Goal: Task Accomplishment & Management: Complete application form

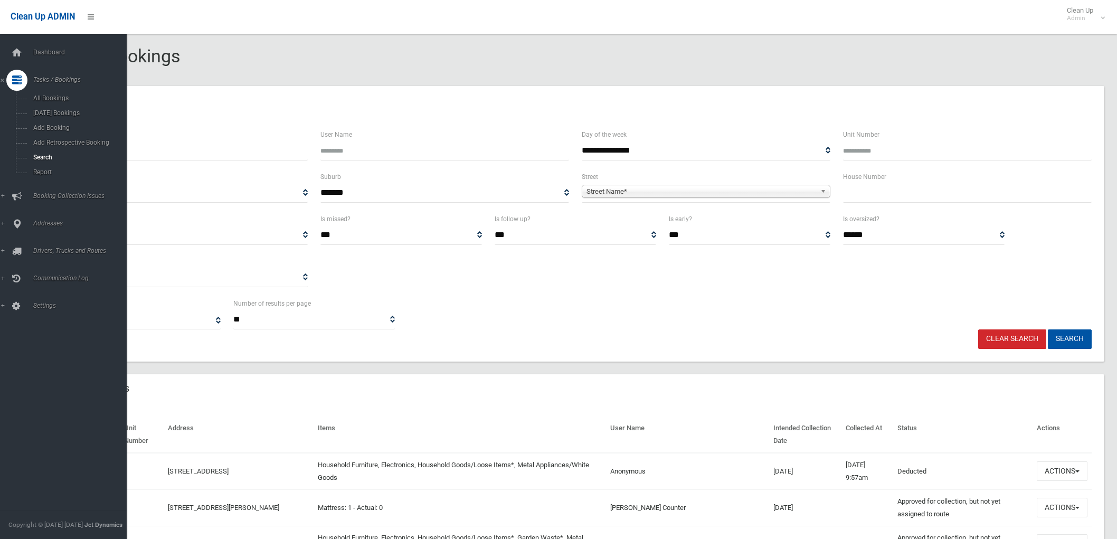
select select
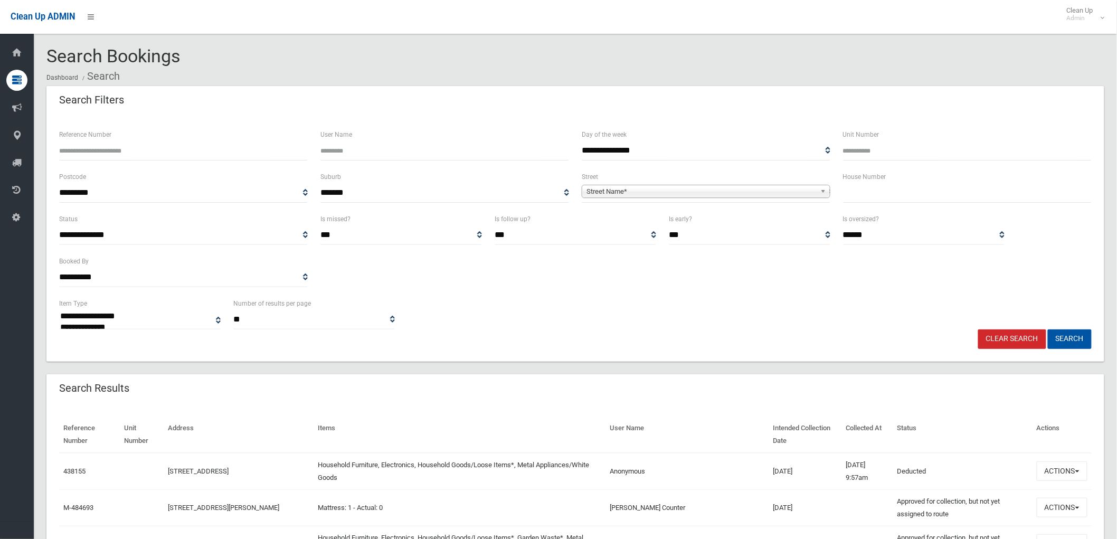
click at [871, 202] on input "text" at bounding box center [967, 193] width 249 height 20
type input "**"
click at [809, 192] on span "Street Name*" at bounding box center [701, 191] width 230 height 13
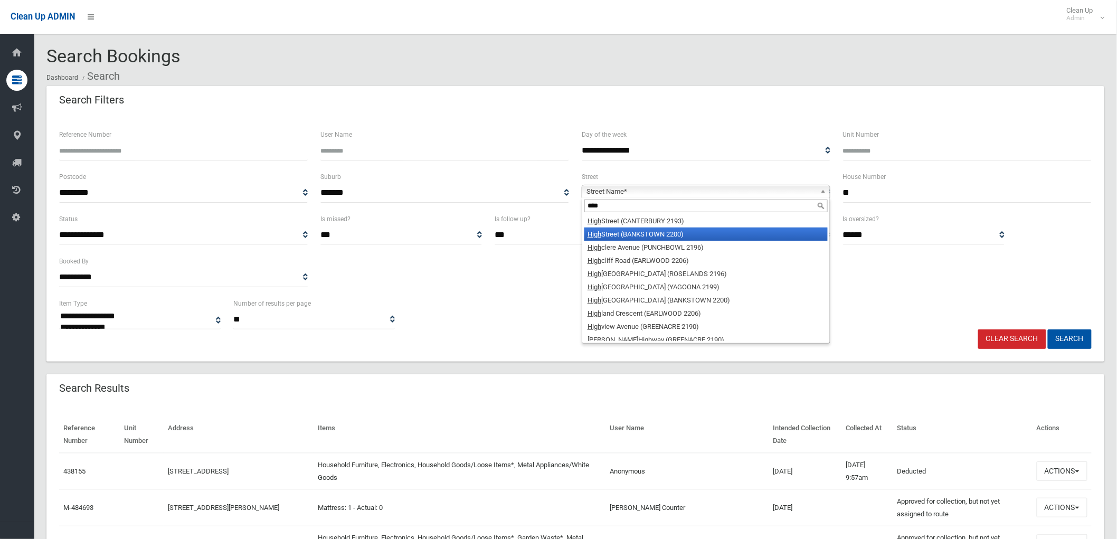
type input "****"
click at [689, 235] on li "High Street (BANKSTOWN 2200)" at bounding box center [705, 234] width 243 height 13
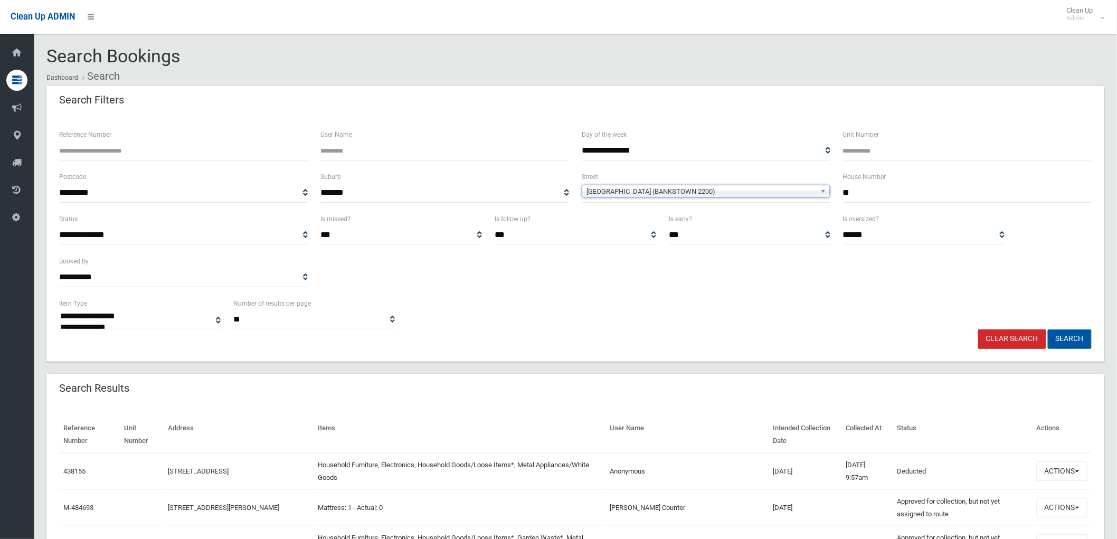
click at [1075, 336] on button "Search" at bounding box center [1070, 339] width 44 height 20
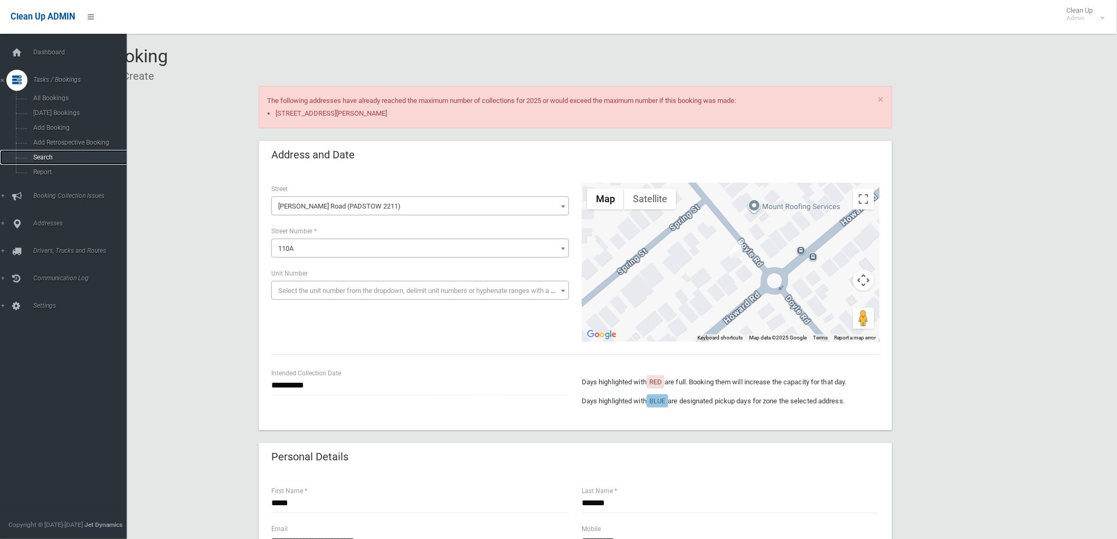
click at [42, 159] on span "Search" at bounding box center [78, 157] width 97 height 7
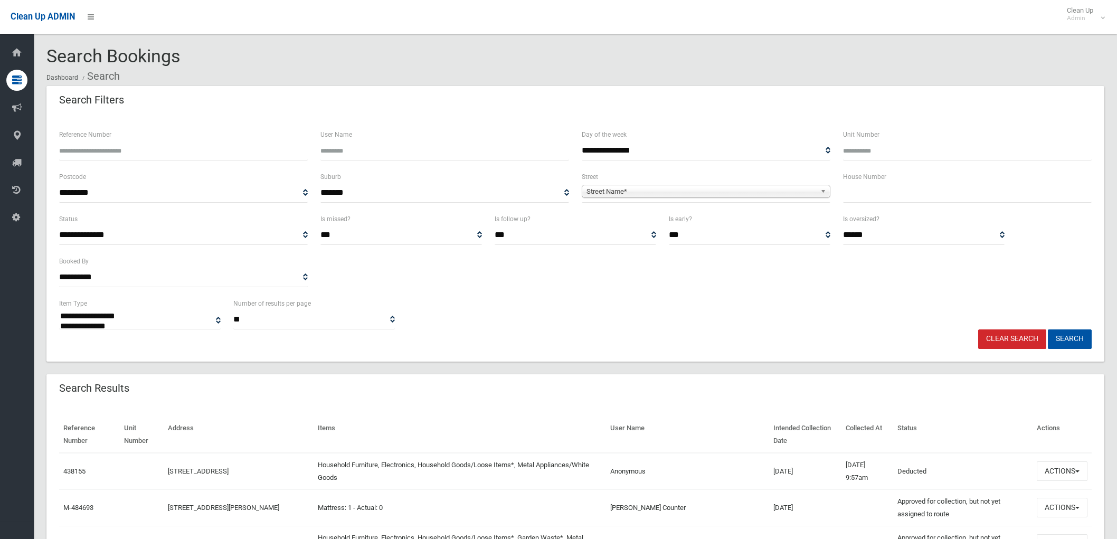
select select
click at [863, 198] on input "text" at bounding box center [967, 193] width 249 height 20
click at [235, 143] on input "Reference Number" at bounding box center [183, 151] width 249 height 20
type input "******"
click at [1048, 329] on button "Search" at bounding box center [1070, 339] width 44 height 20
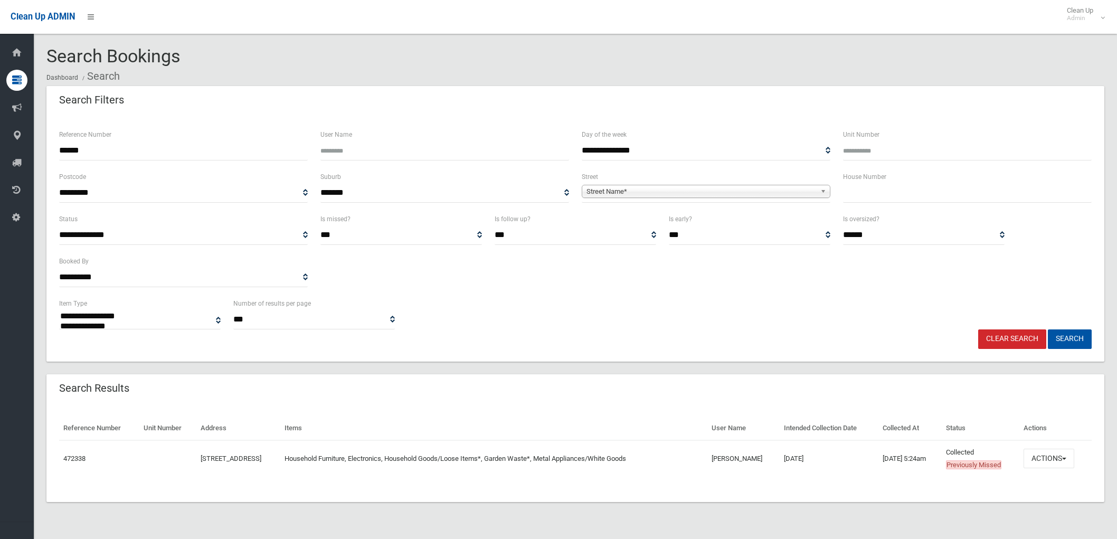
select select
click at [1054, 458] on button "Actions" at bounding box center [1049, 459] width 51 height 20
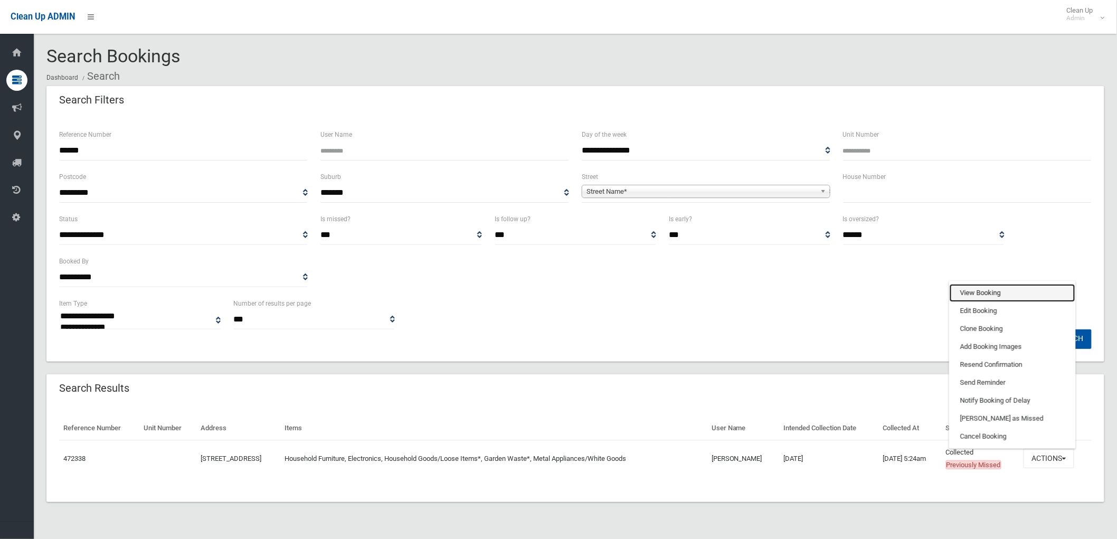
click at [985, 291] on link "View Booking" at bounding box center [1013, 293] width 126 height 18
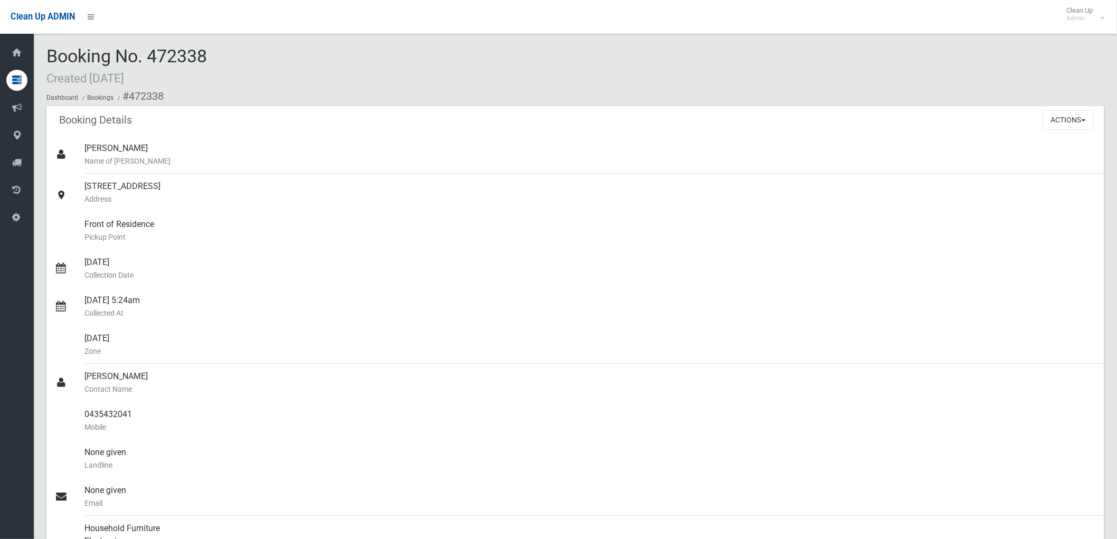
click at [1053, 134] on div "Booking Details Actions View Booking Edit Booking Clone Booking Add Booking Ima…" at bounding box center [575, 121] width 1058 height 30
click at [1059, 127] on button "Actions" at bounding box center [1068, 120] width 51 height 20
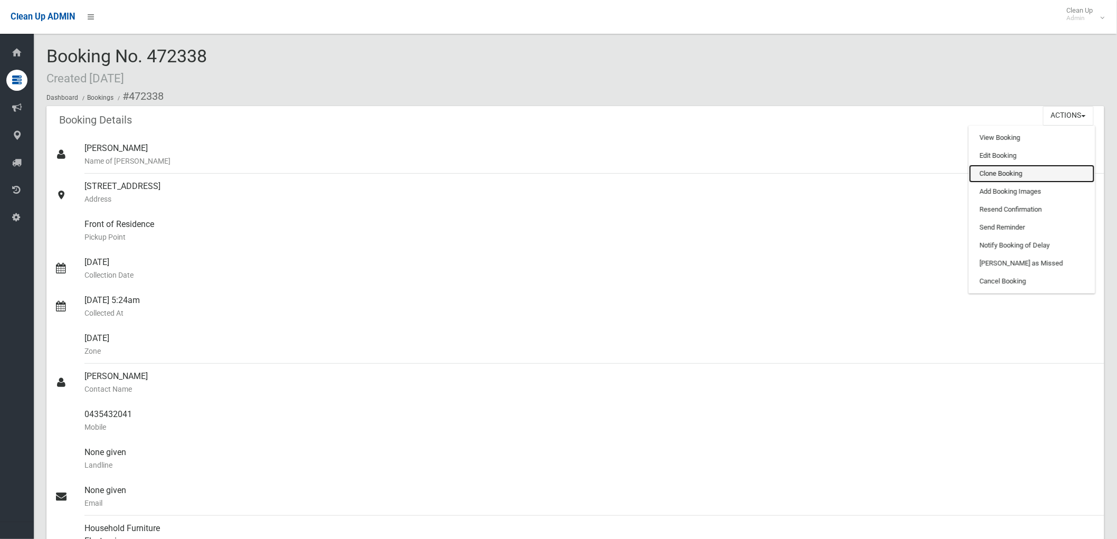
click at [1040, 175] on link "Clone Booking" at bounding box center [1032, 174] width 126 height 18
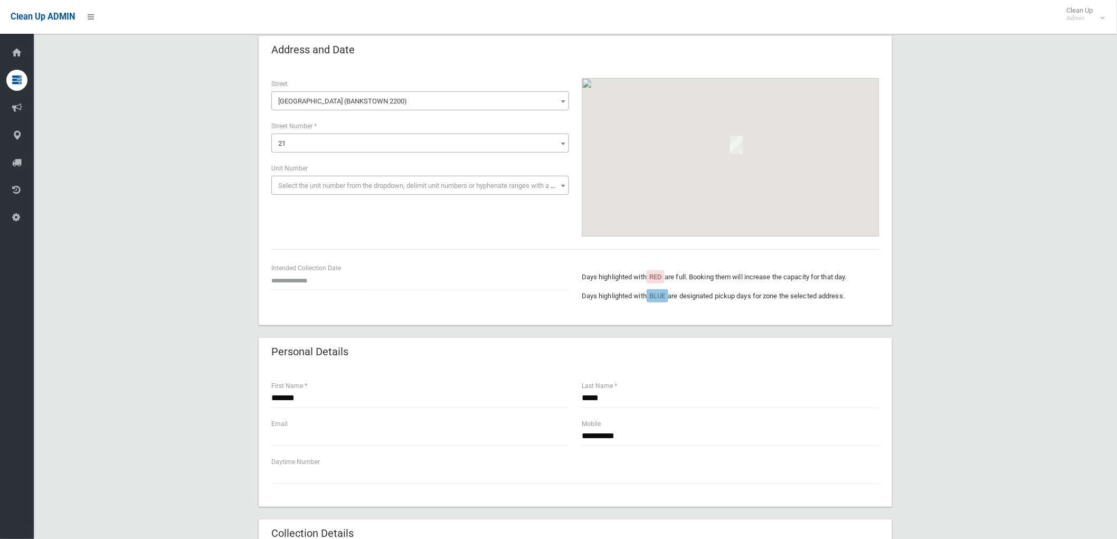
scroll to position [117, 0]
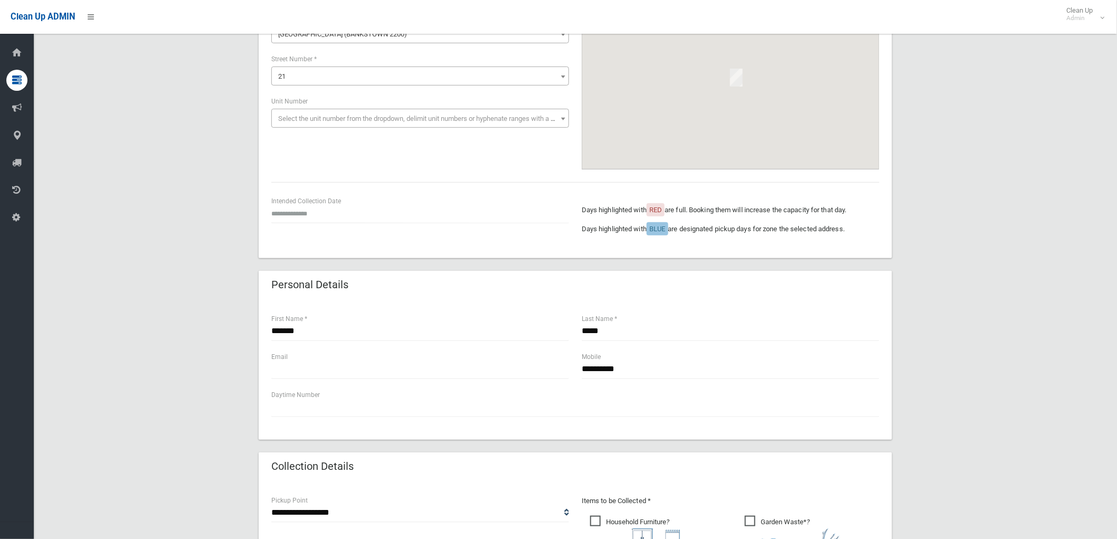
click at [299, 229] on div "Intended Collection Date" at bounding box center [420, 214] width 310 height 38
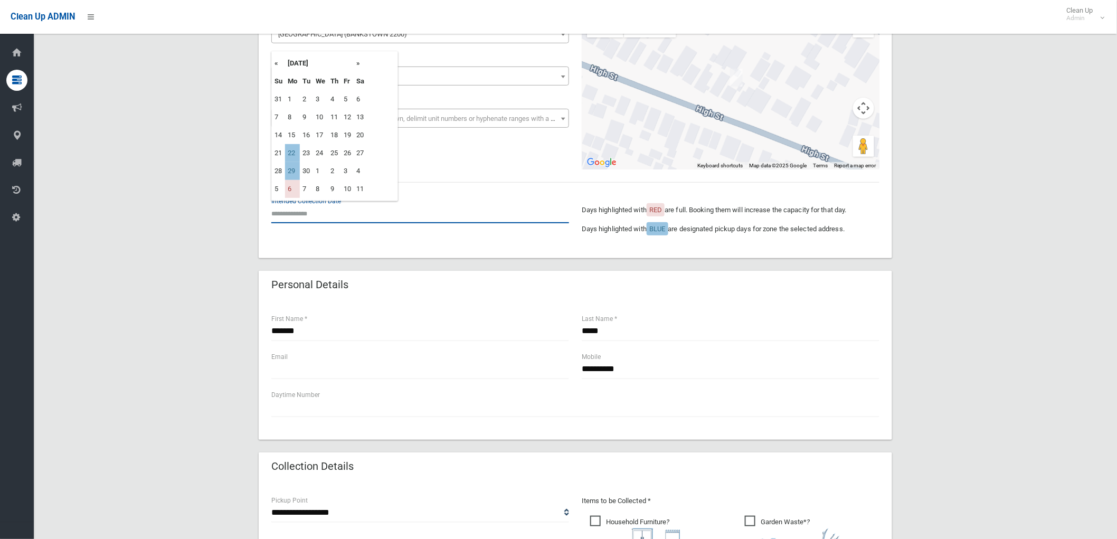
click at [299, 221] on input "text" at bounding box center [420, 214] width 298 height 20
click at [296, 150] on td "22" at bounding box center [292, 153] width 15 height 18
type input "**********"
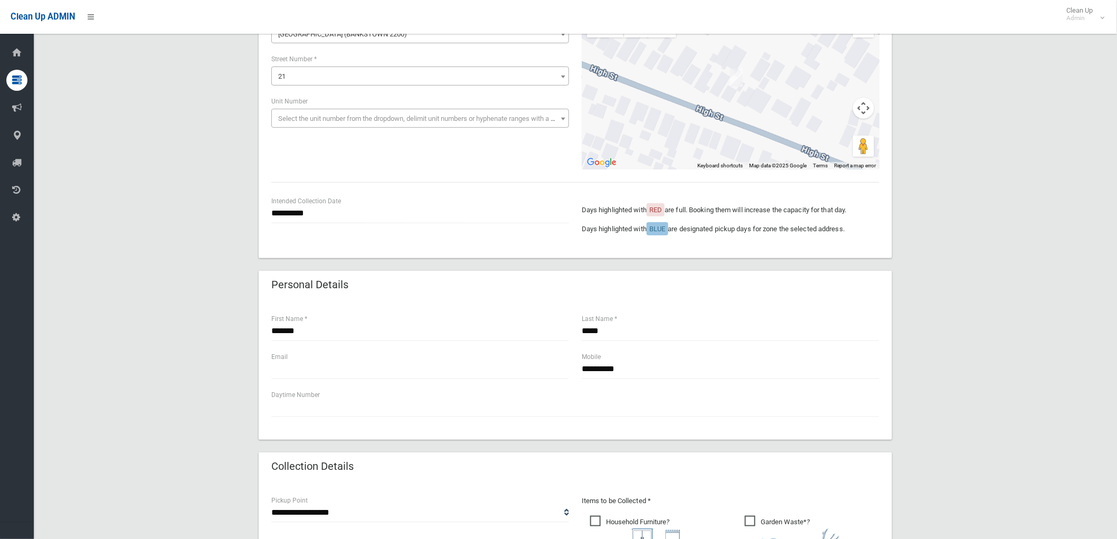
click at [321, 170] on div "**********" at bounding box center [575, 128] width 633 height 260
click at [334, 219] on input "**********" at bounding box center [420, 214] width 298 height 20
click at [467, 248] on div "**********" at bounding box center [575, 128] width 633 height 260
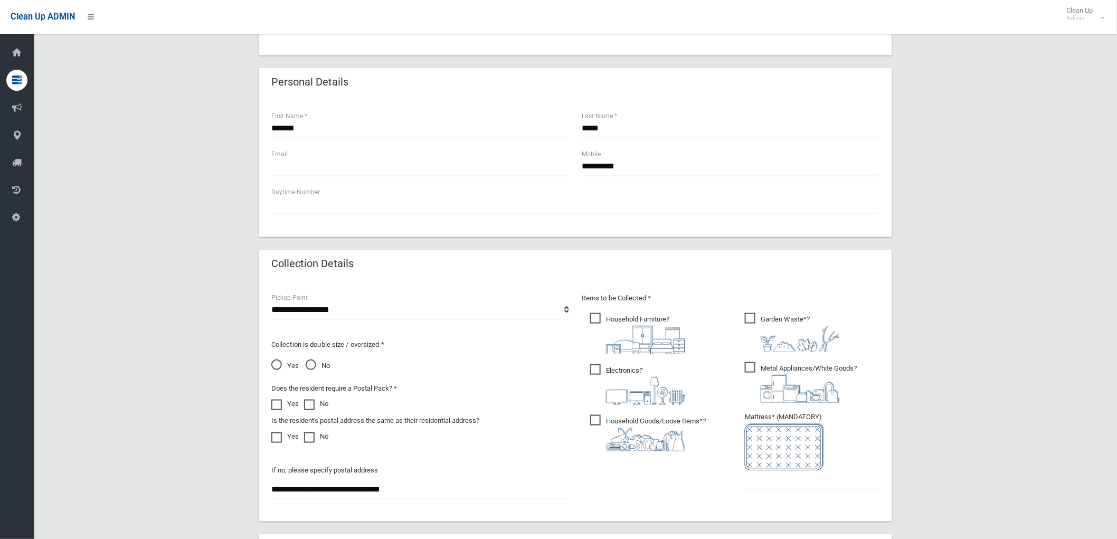
scroll to position [352, 0]
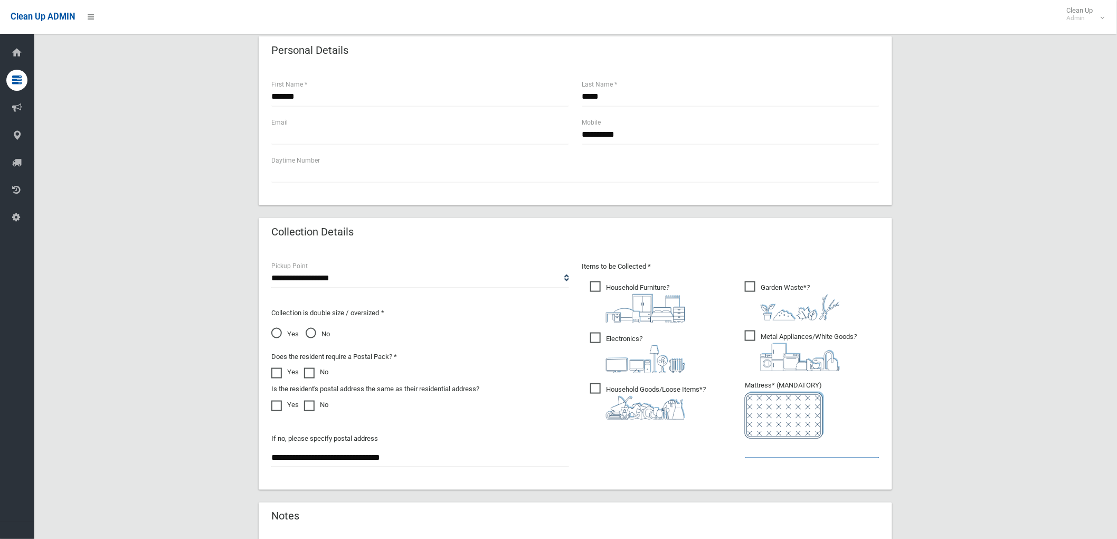
click at [816, 448] on input "text" at bounding box center [812, 449] width 135 height 20
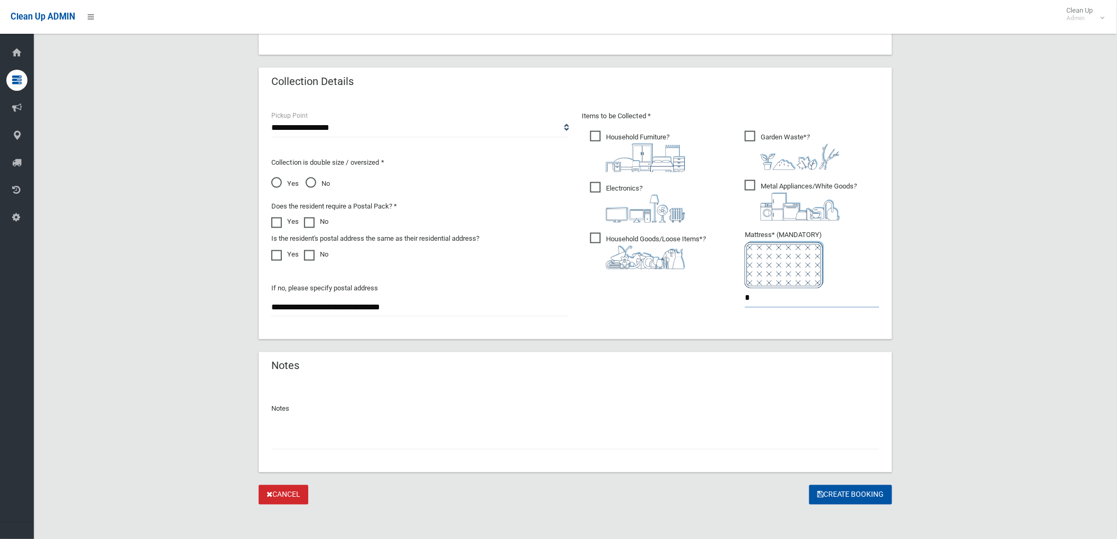
scroll to position [505, 0]
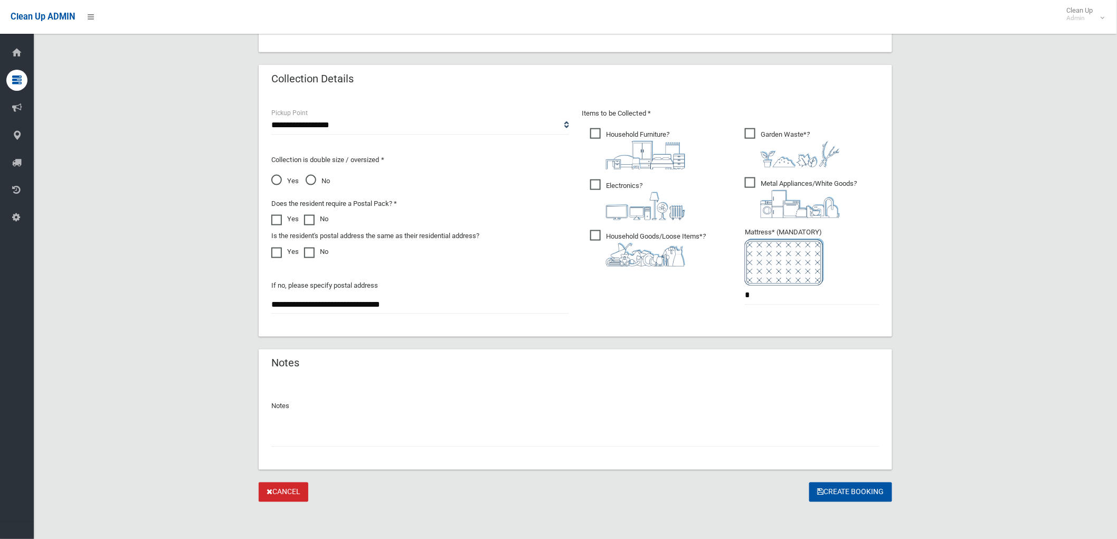
click at [647, 428] on input "text" at bounding box center [575, 438] width 608 height 20
drag, startPoint x: 751, startPoint y: 296, endPoint x: 688, endPoint y: 266, distance: 69.4
click at [705, 285] on div "Items to be Collected * Household Furniture ? *" at bounding box center [730, 213] width 310 height 212
type input "*"
click at [835, 495] on button "Create Booking" at bounding box center [850, 492] width 83 height 20
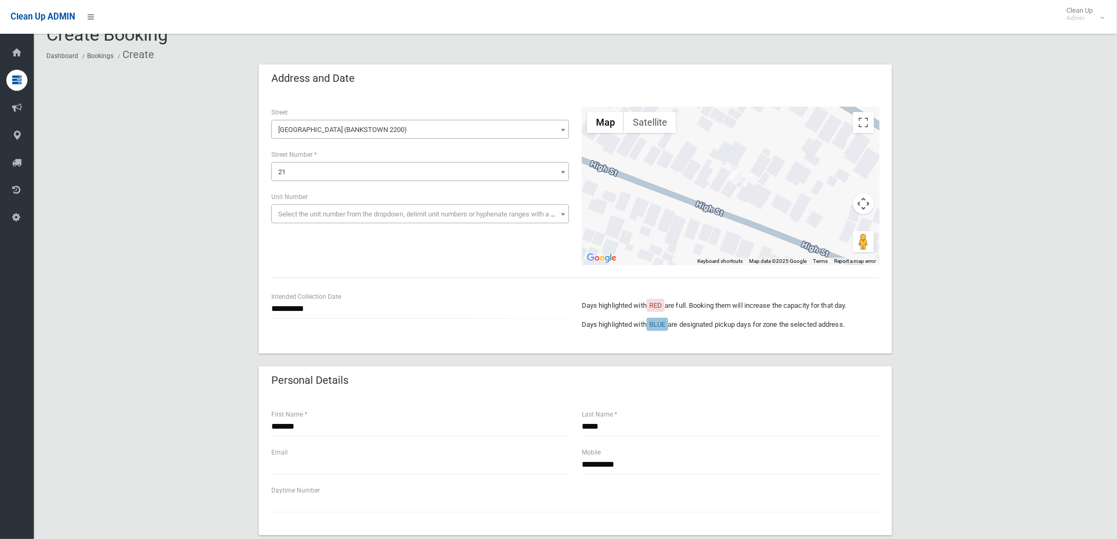
scroll to position [0, 0]
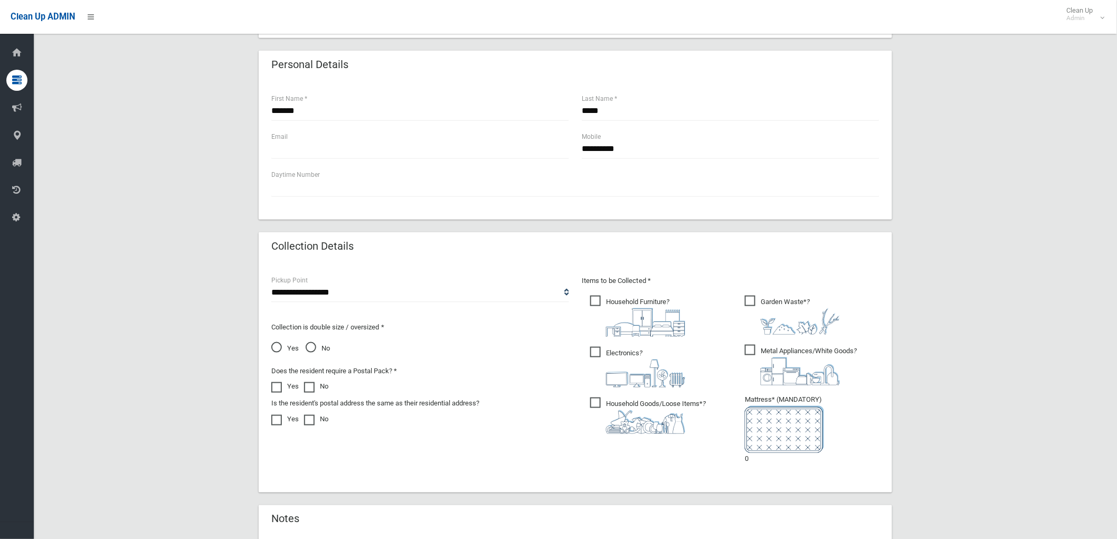
scroll to position [548, 0]
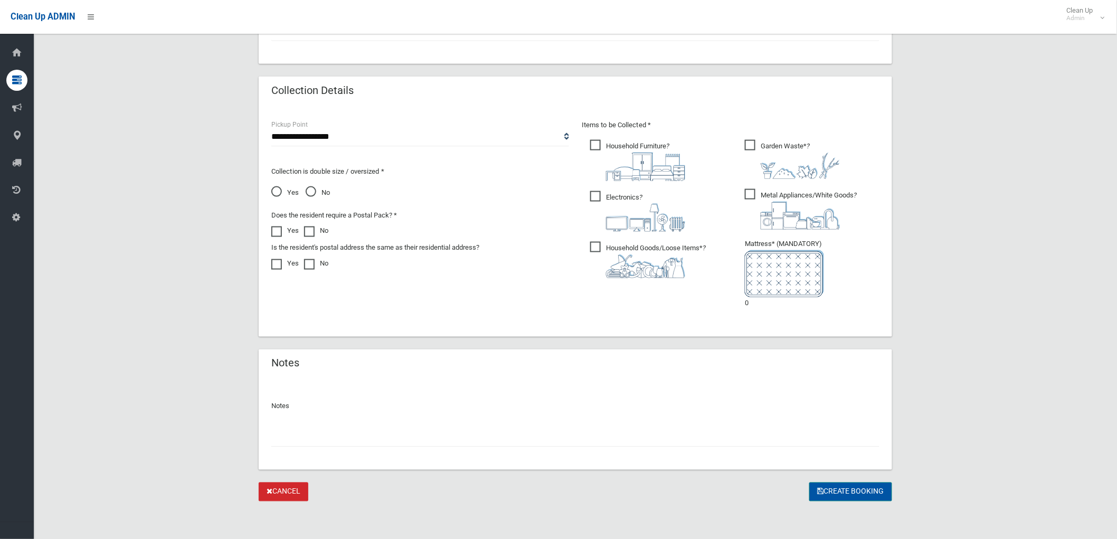
click at [824, 486] on button "Create Booking" at bounding box center [850, 492] width 83 height 20
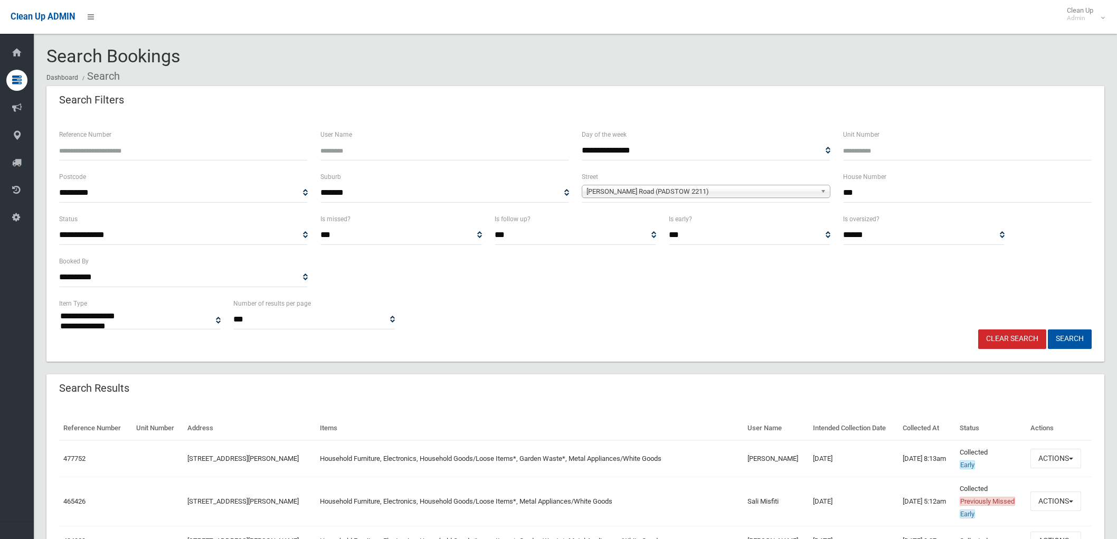
select select
click at [1079, 338] on button "Search" at bounding box center [1070, 339] width 44 height 20
select select
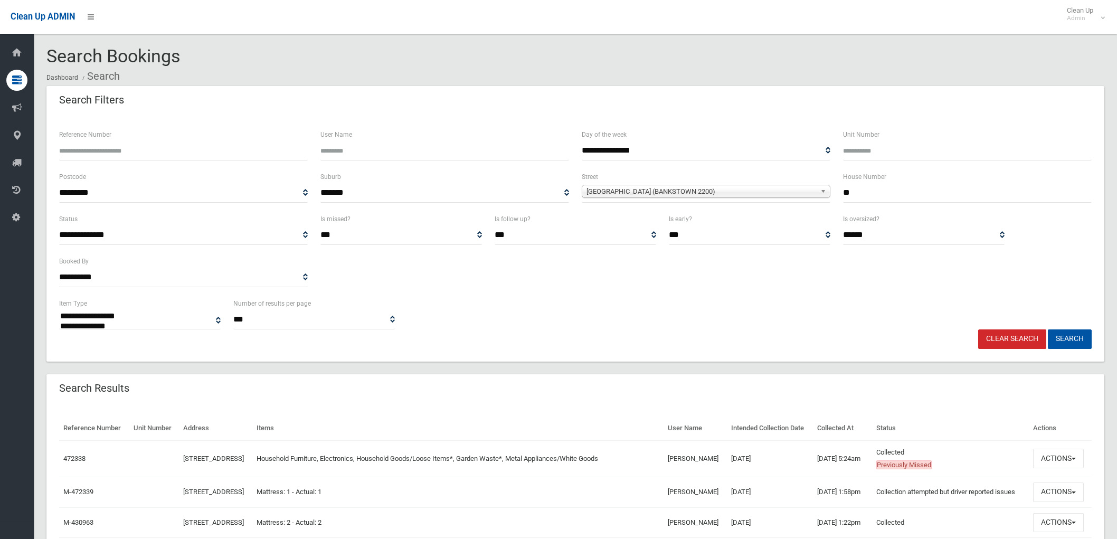
select select
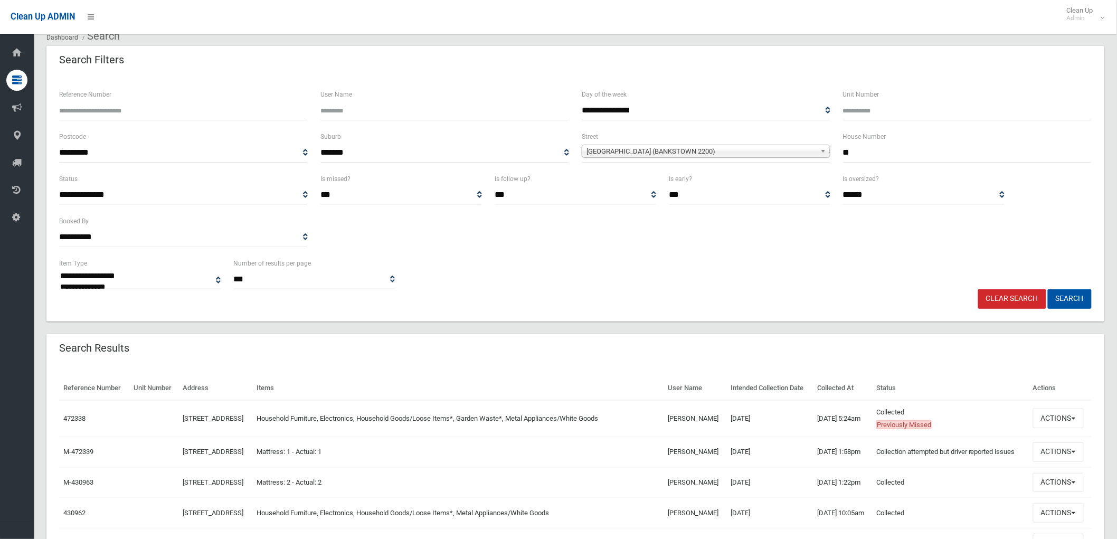
scroll to position [59, 0]
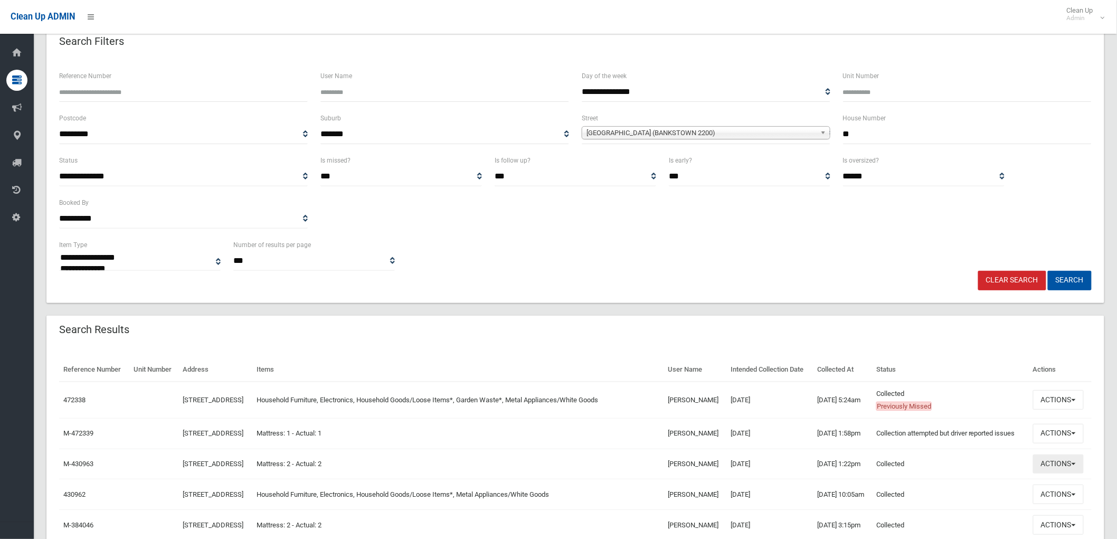
click at [1070, 474] on button "Actions" at bounding box center [1058, 464] width 51 height 20
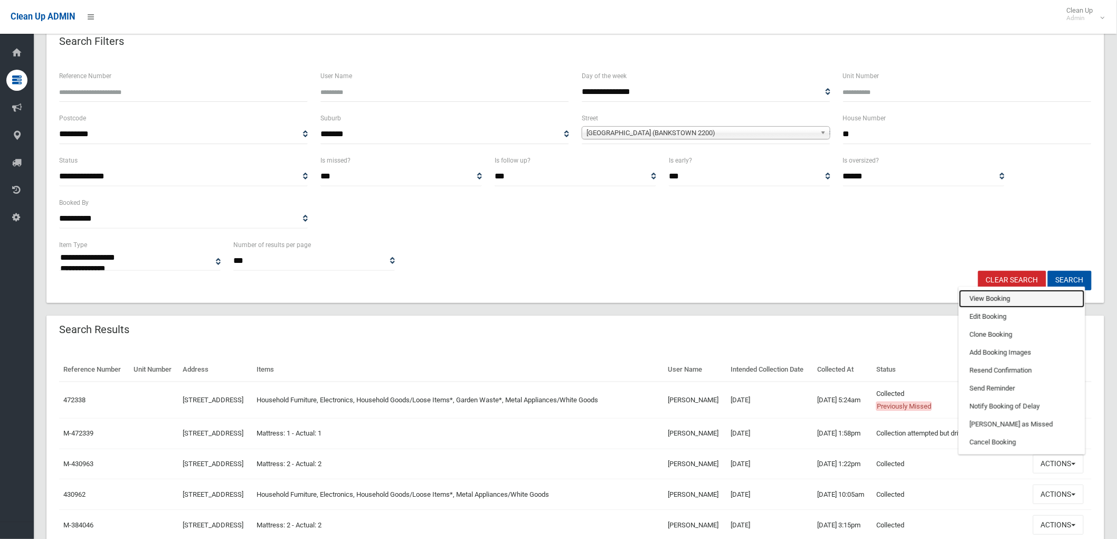
click at [996, 308] on link "View Booking" at bounding box center [1022, 299] width 126 height 18
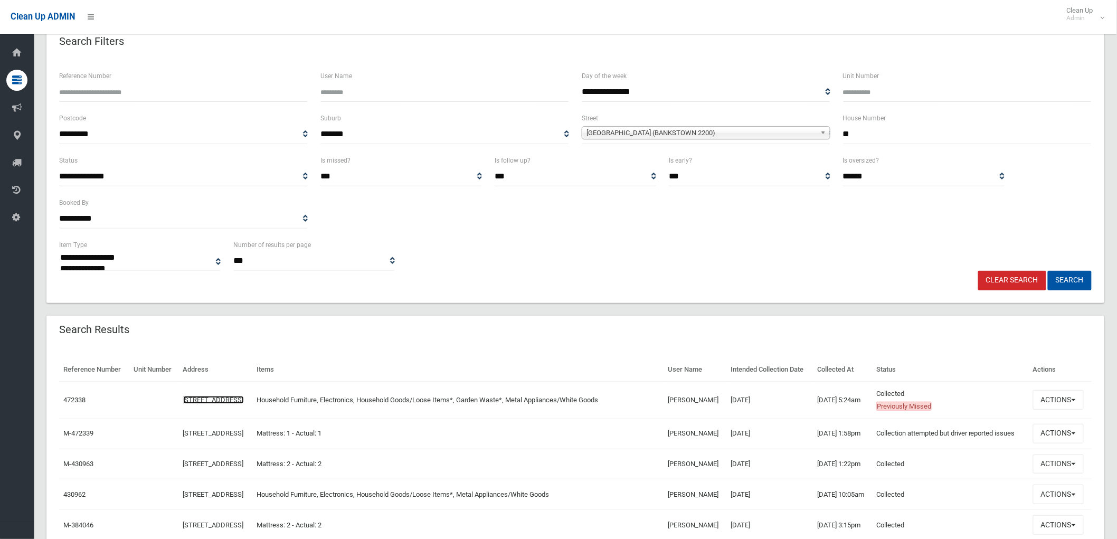
click at [240, 404] on link "21 High Street, BANKSTOWN NSW 2200" at bounding box center [213, 400] width 61 height 8
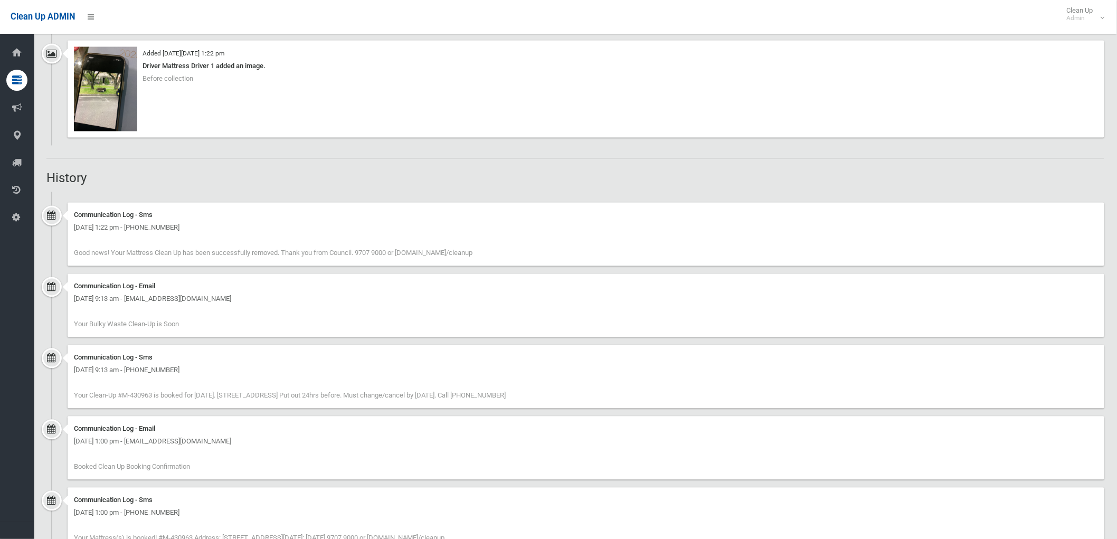
scroll to position [789, 0]
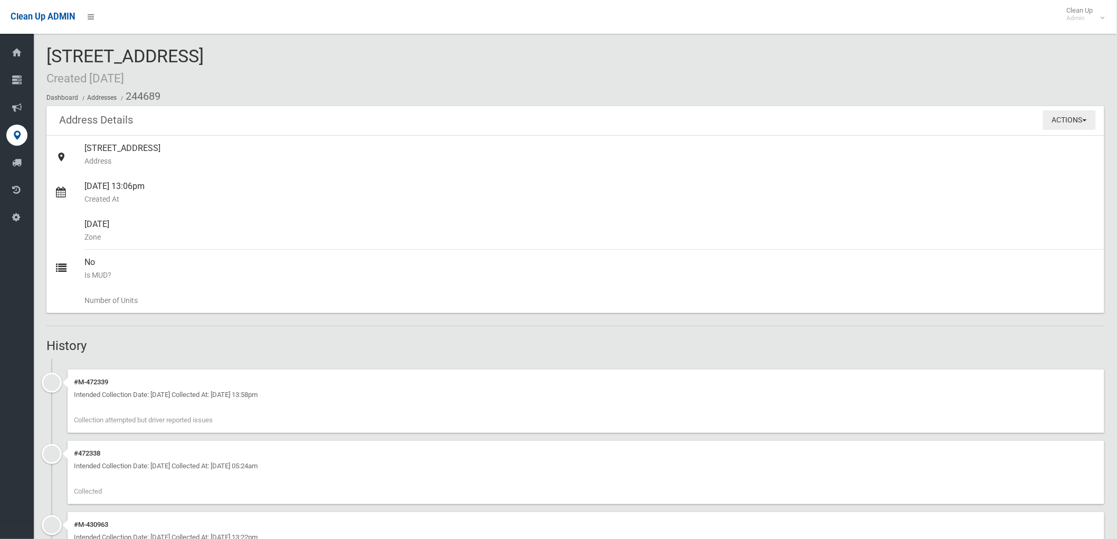
click at [1078, 127] on button "Actions" at bounding box center [1069, 120] width 53 height 20
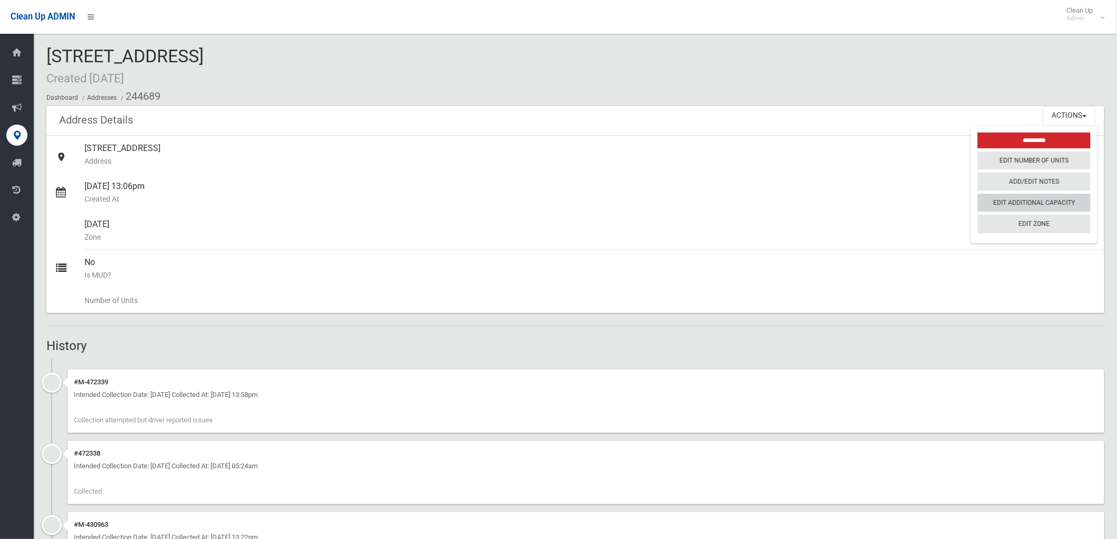
click at [1059, 206] on link "Edit Additional Capacity" at bounding box center [1034, 203] width 113 height 18
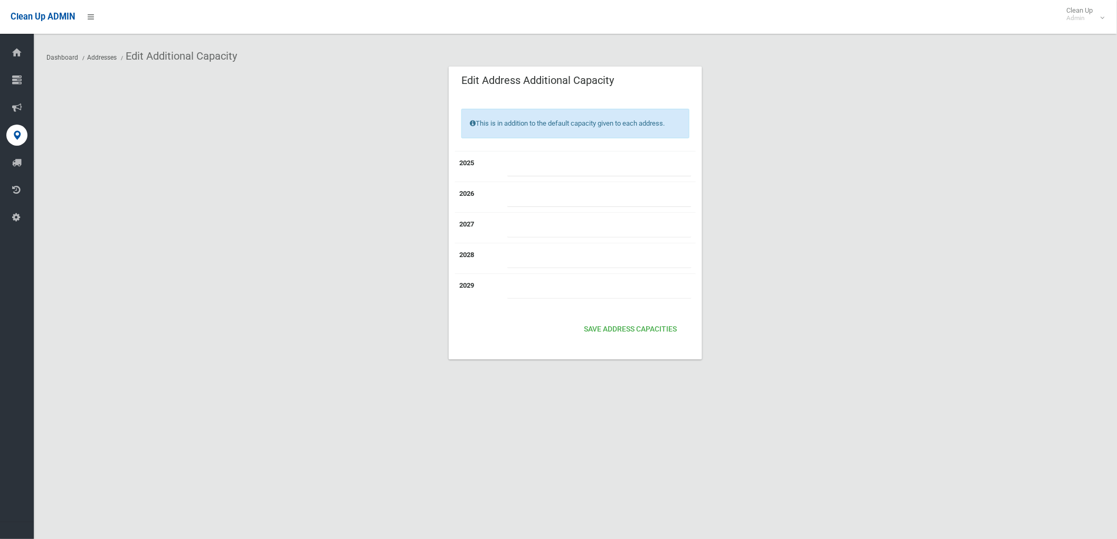
click at [549, 156] on td at bounding box center [599, 166] width 193 height 31
click at [550, 162] on input "number" at bounding box center [599, 167] width 184 height 20
type input "*"
click at [656, 336] on button "Save Address capacities" at bounding box center [630, 330] width 101 height 20
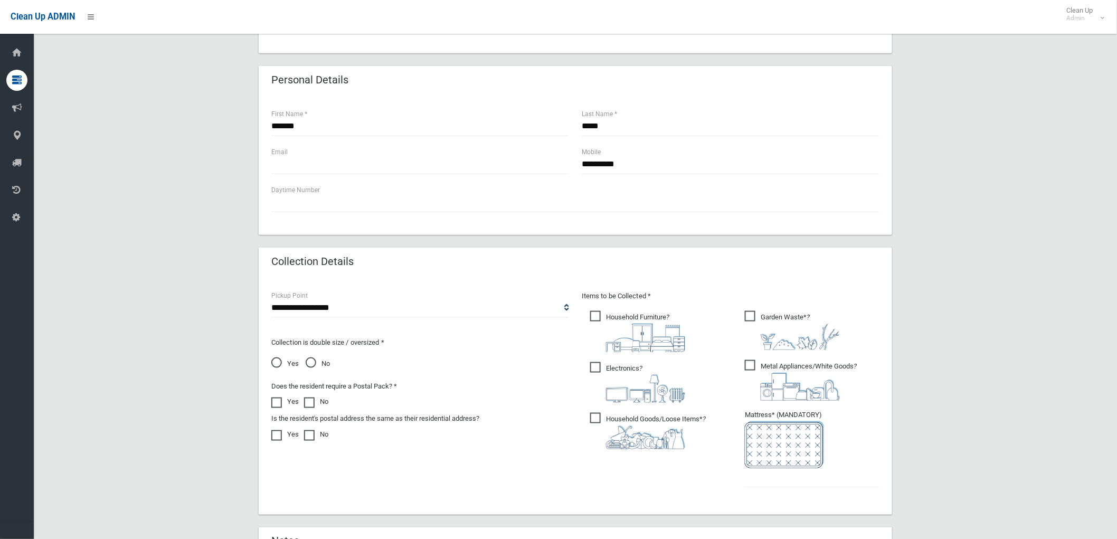
scroll to position [542, 0]
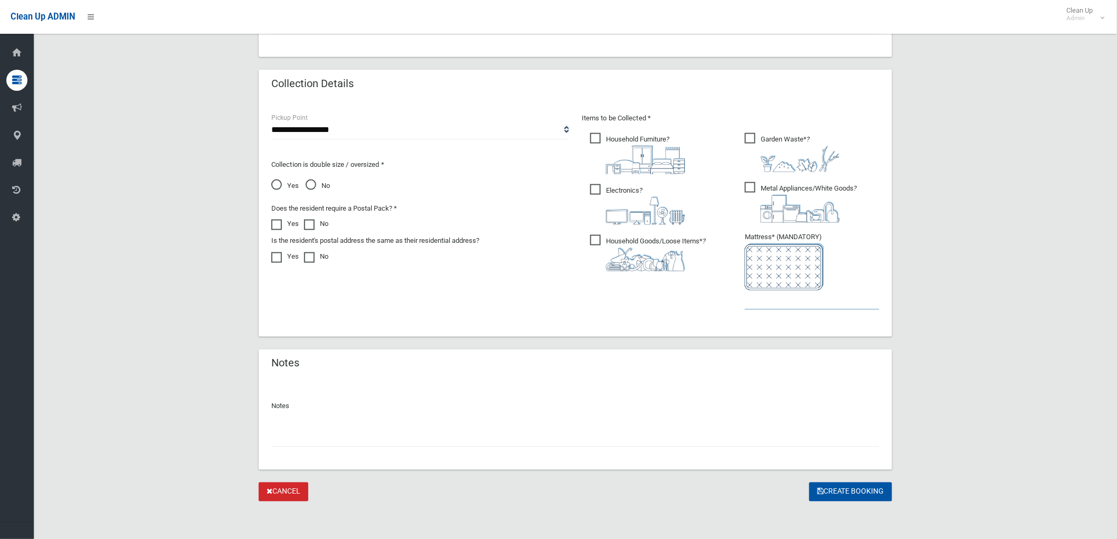
click at [795, 307] on input "text" at bounding box center [812, 300] width 135 height 20
type input "*"
click at [842, 499] on button "Create Booking" at bounding box center [850, 492] width 83 height 20
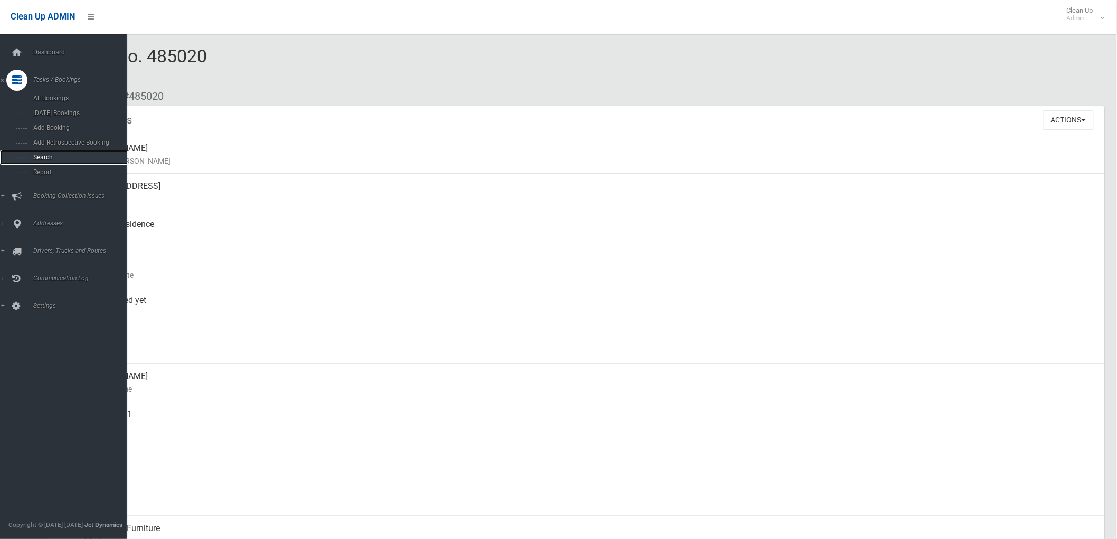
click at [30, 156] on span "Search" at bounding box center [78, 157] width 97 height 7
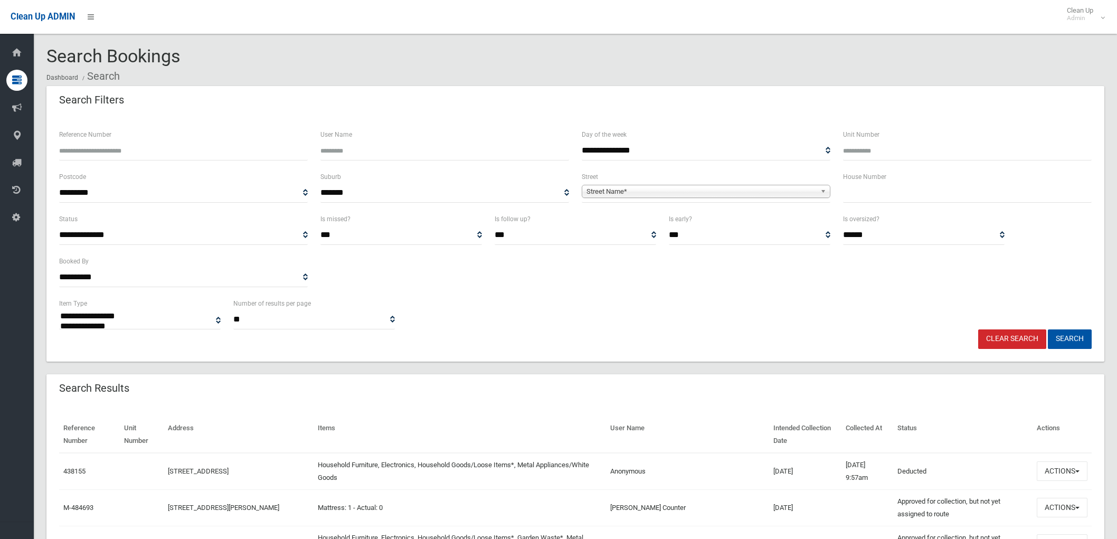
select select
click at [895, 191] on input "text" at bounding box center [967, 193] width 249 height 20
type input "**"
click at [641, 178] on div "**********" at bounding box center [706, 186] width 249 height 32
click at [637, 187] on span "Street Name*" at bounding box center [701, 191] width 230 height 13
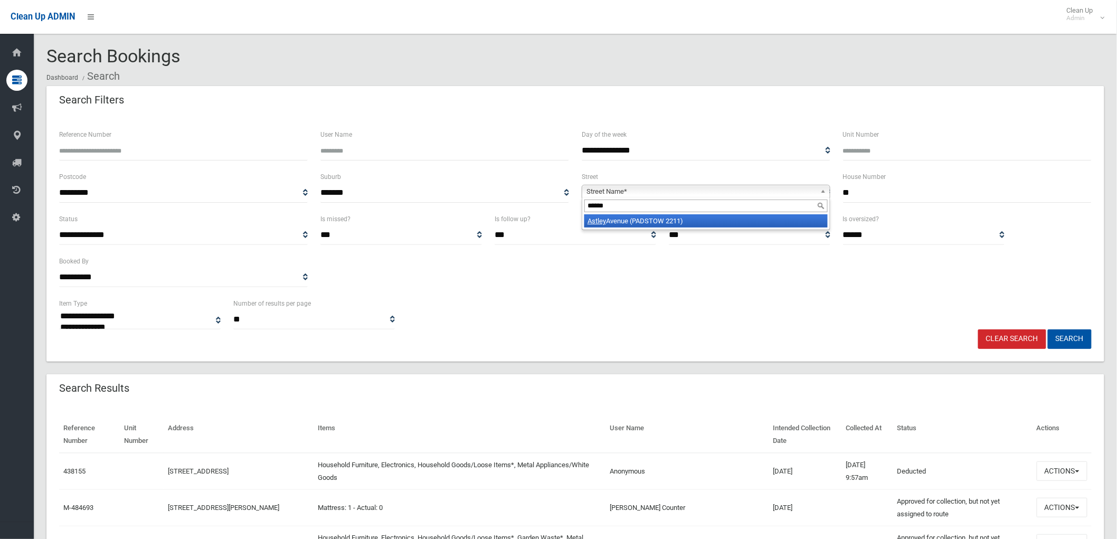
type input "******"
click at [711, 222] on li "Astley Avenue (PADSTOW 2211)" at bounding box center [705, 220] width 243 height 13
click at [1083, 343] on button "Search" at bounding box center [1070, 339] width 44 height 20
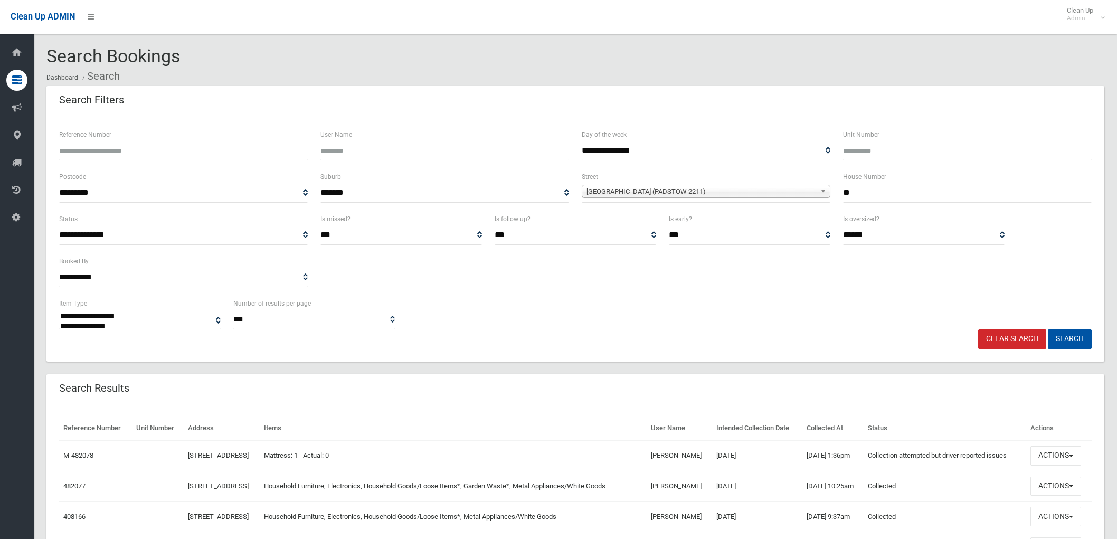
select select
click at [1059, 480] on button "Actions" at bounding box center [1055, 487] width 51 height 20
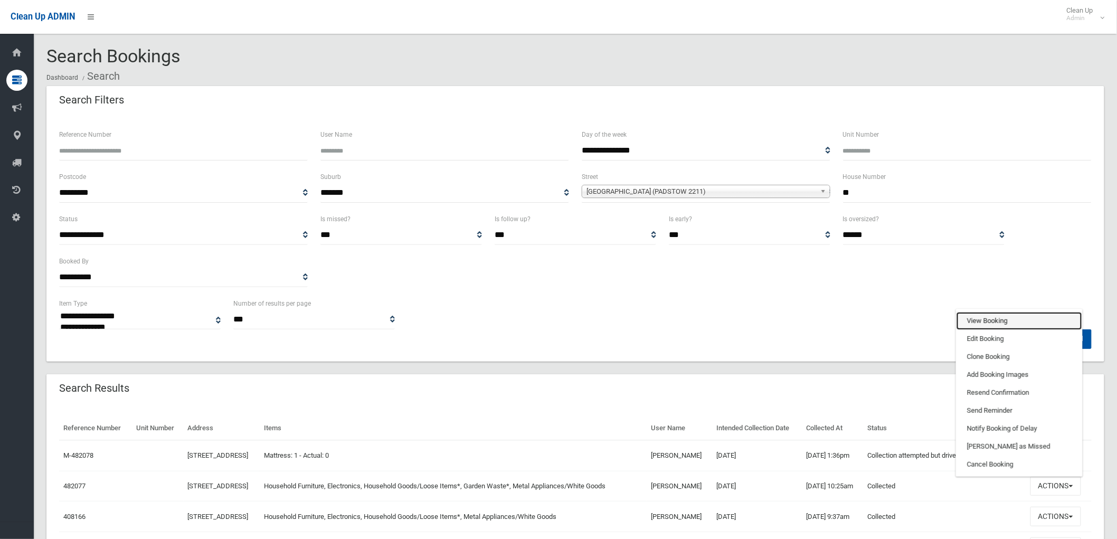
click at [1038, 318] on link "View Booking" at bounding box center [1019, 321] width 126 height 18
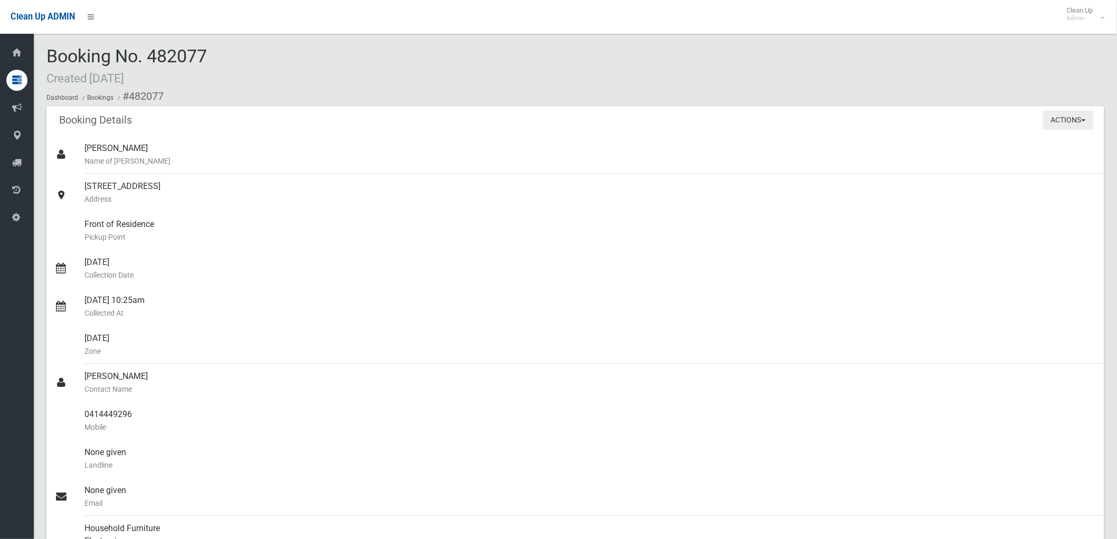
click at [1072, 127] on button "Actions" at bounding box center [1068, 120] width 51 height 20
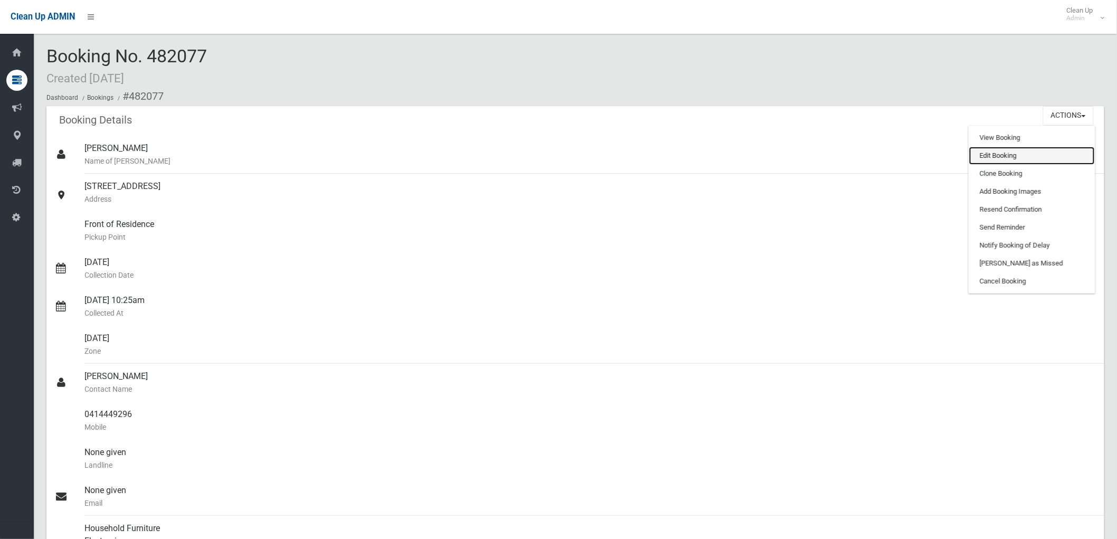
click at [989, 155] on link "Edit Booking" at bounding box center [1032, 156] width 126 height 18
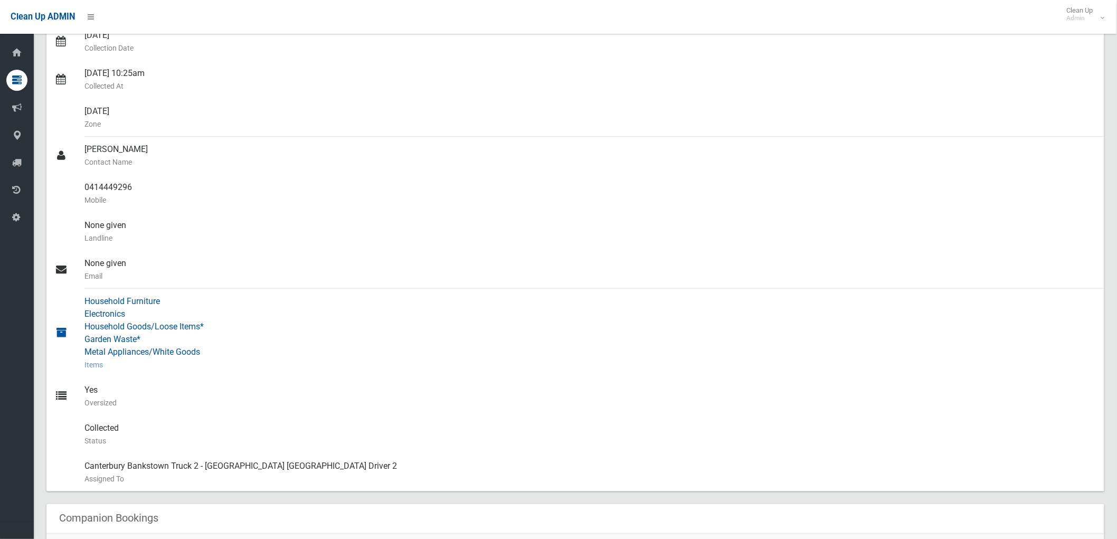
scroll to position [293, 0]
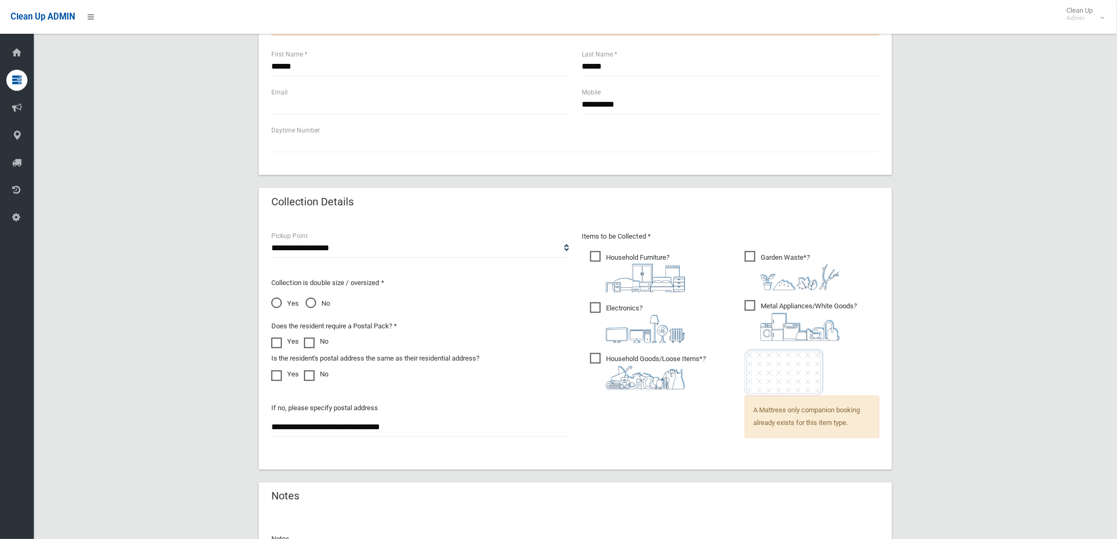
scroll to position [676, 0]
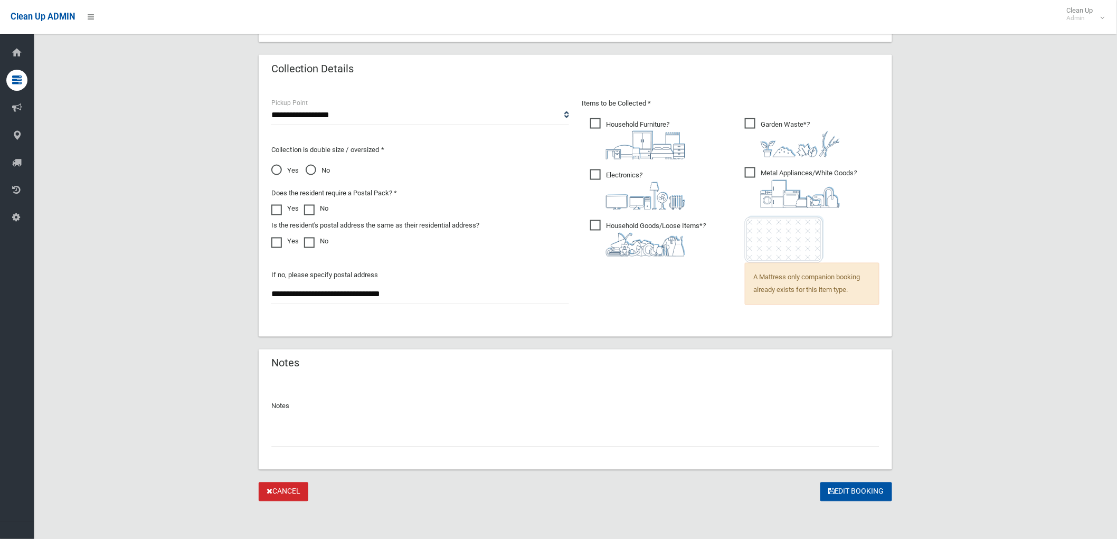
click at [665, 451] on div "Notes" at bounding box center [575, 424] width 633 height 91
click at [675, 428] on input "text" at bounding box center [575, 438] width 608 height 20
click at [320, 170] on span "No" at bounding box center [318, 171] width 24 height 13
click at [545, 433] on input "**********" at bounding box center [575, 438] width 608 height 20
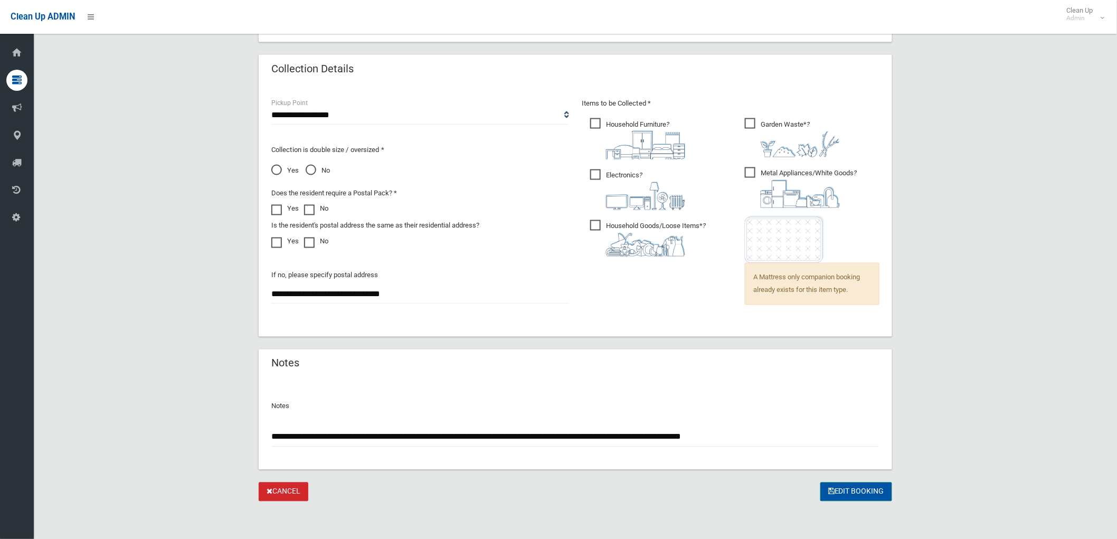
type input "**********"
click at [863, 486] on button "Edit Booking" at bounding box center [856, 492] width 72 height 20
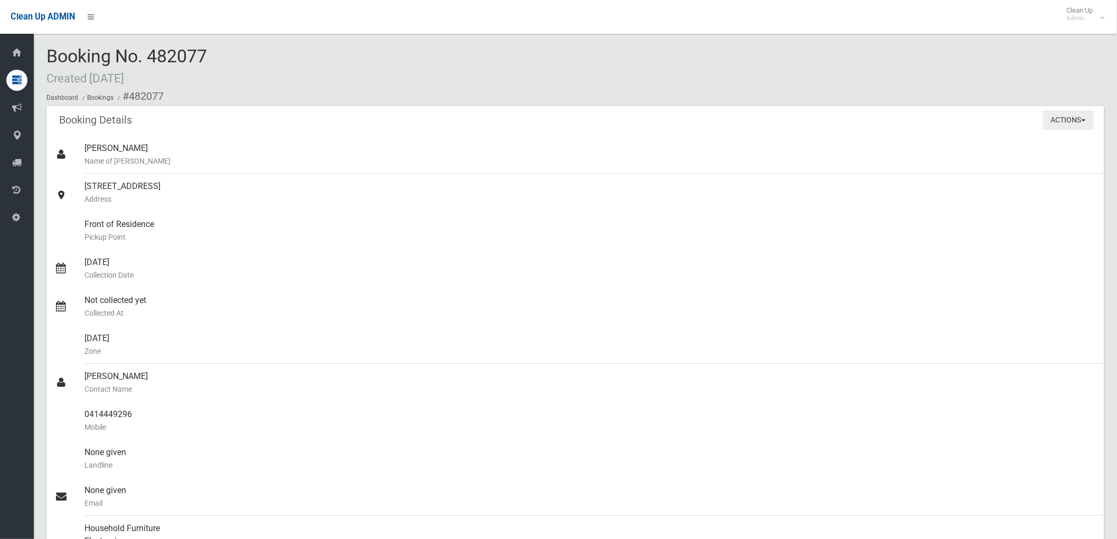
click at [1067, 129] on button "Actions" at bounding box center [1068, 120] width 51 height 20
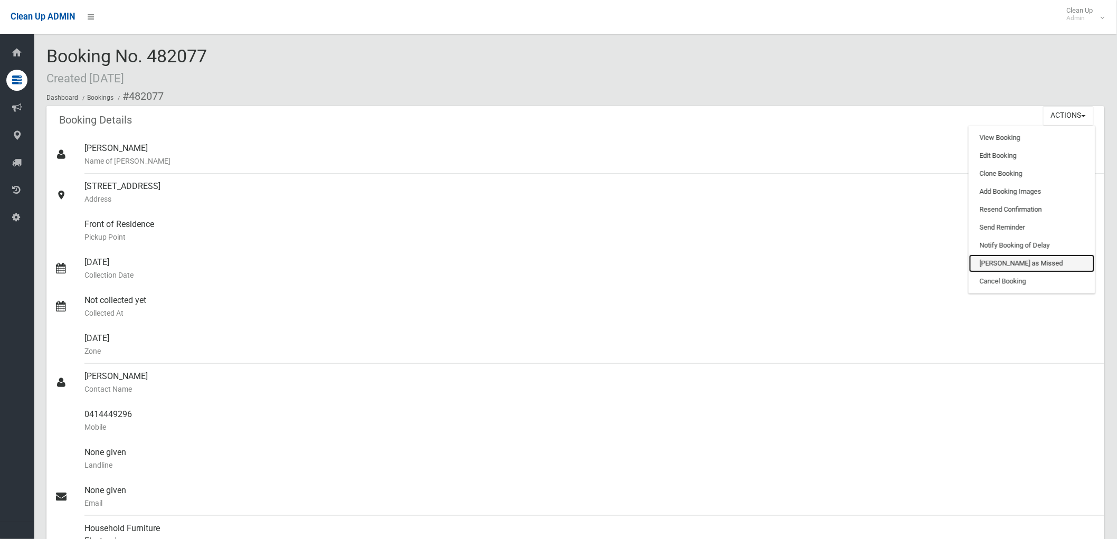
click at [1037, 263] on link "Mark as Missed" at bounding box center [1032, 263] width 126 height 18
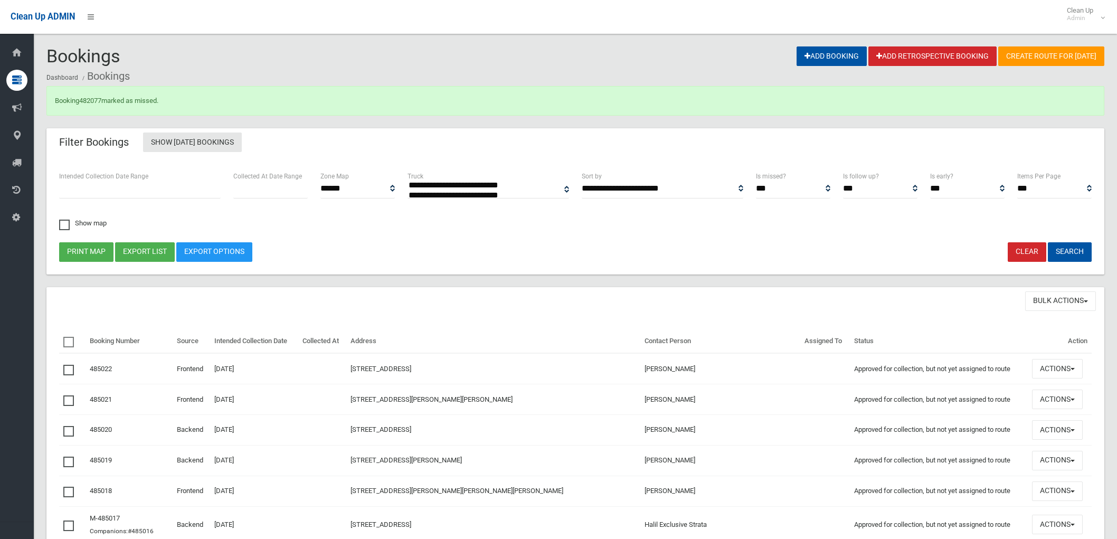
select select
click at [91, 99] on link "482077" at bounding box center [90, 101] width 22 height 8
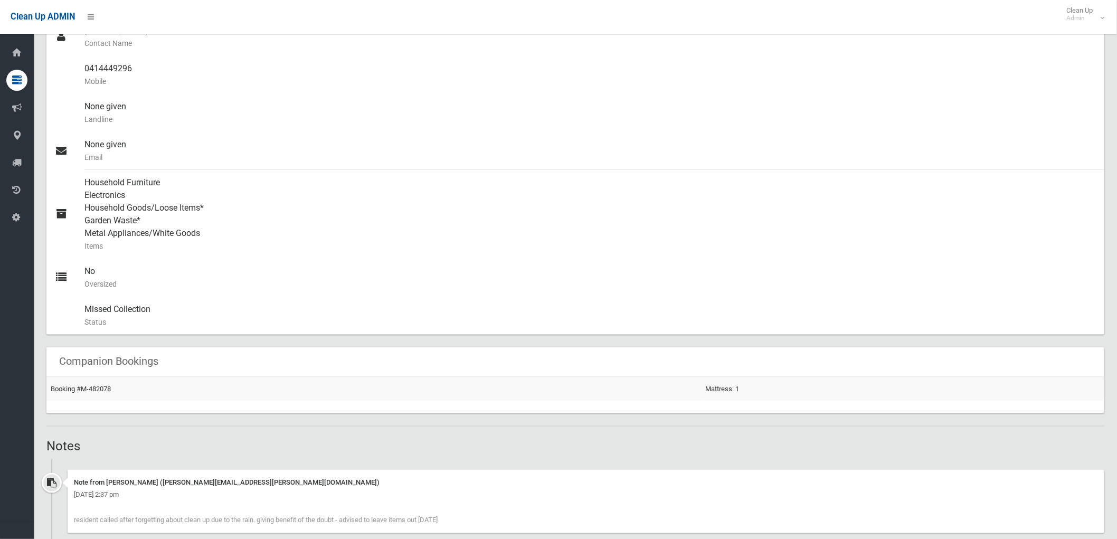
scroll to position [645, 0]
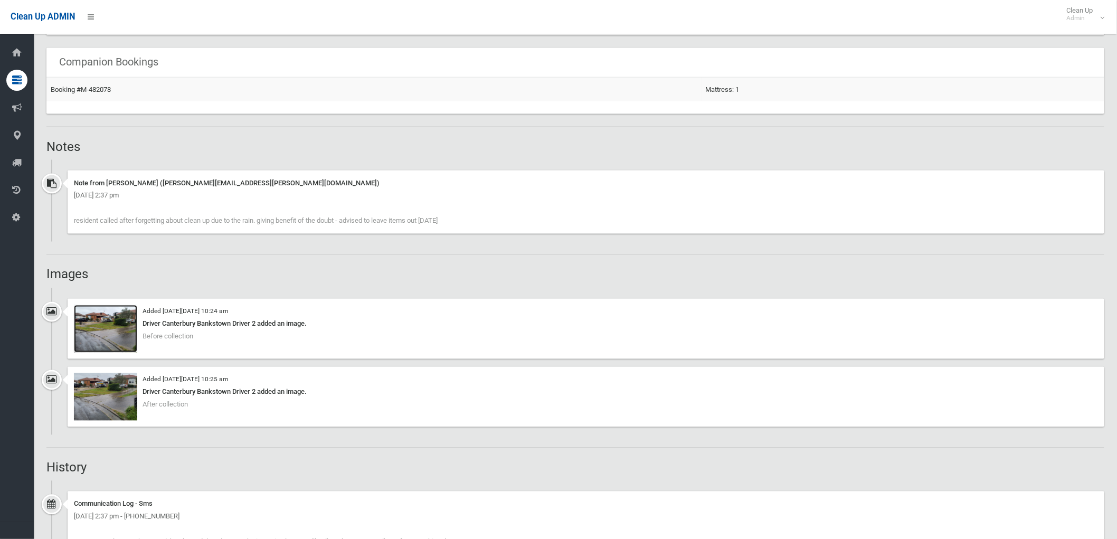
click at [129, 333] on img at bounding box center [105, 329] width 63 height 48
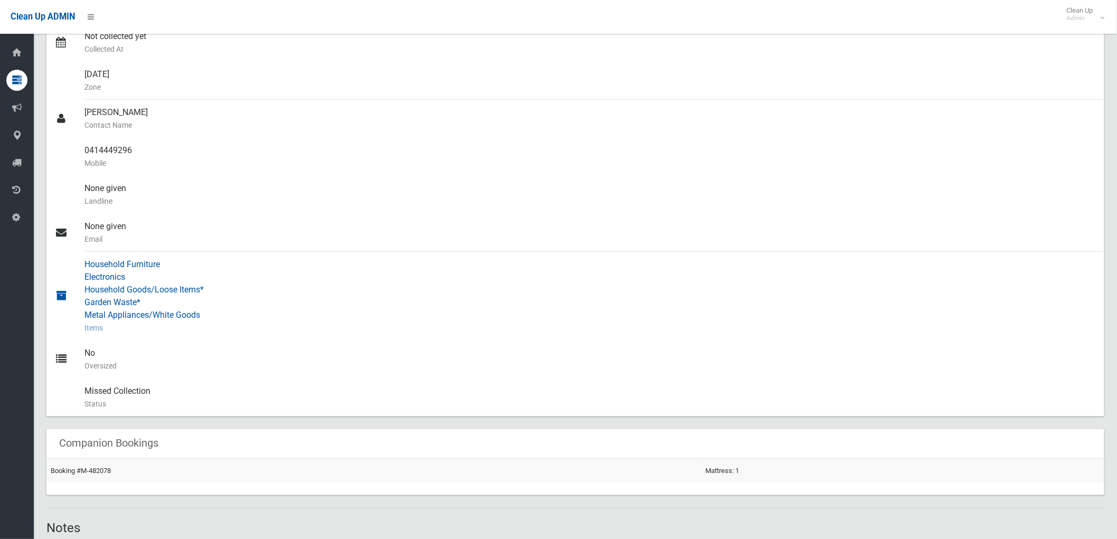
scroll to position [59, 0]
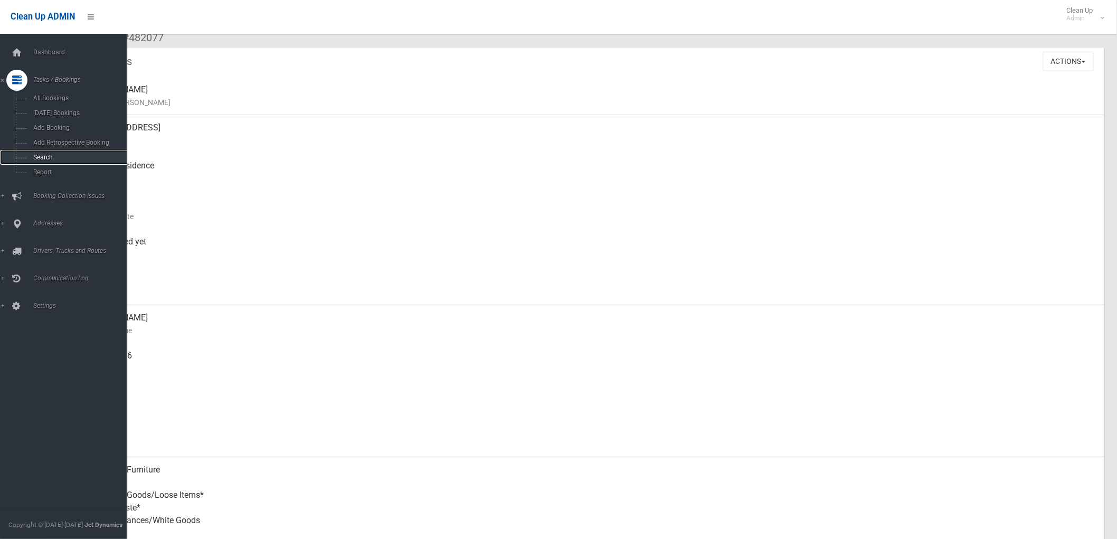
click at [26, 151] on link "Search" at bounding box center [68, 157] width 136 height 15
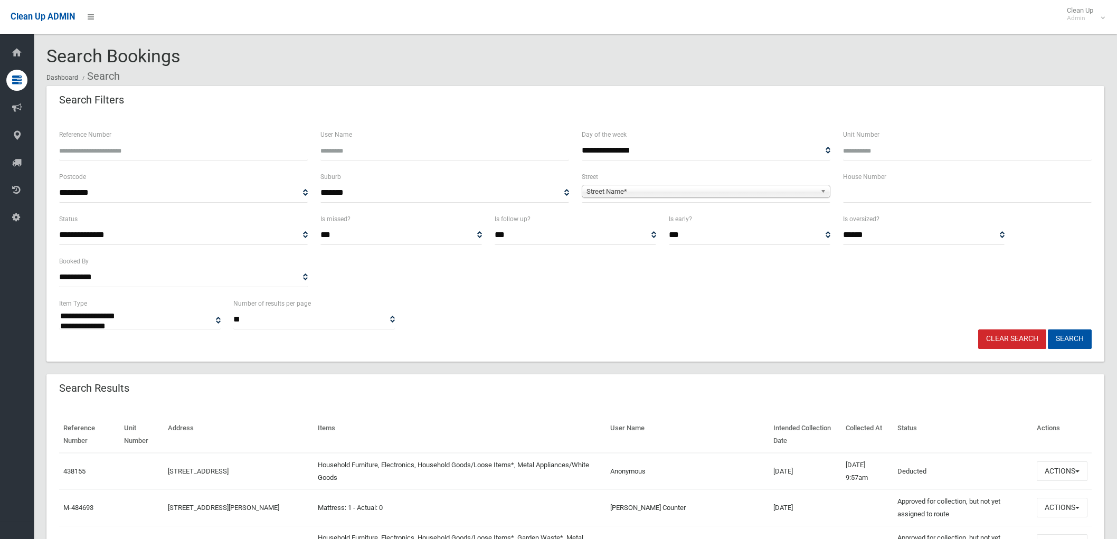
select select
click at [889, 201] on input "text" at bounding box center [967, 193] width 249 height 20
type input "**"
click at [807, 182] on div "**********" at bounding box center [706, 186] width 249 height 32
click at [803, 188] on span "Street Name*" at bounding box center [701, 191] width 230 height 13
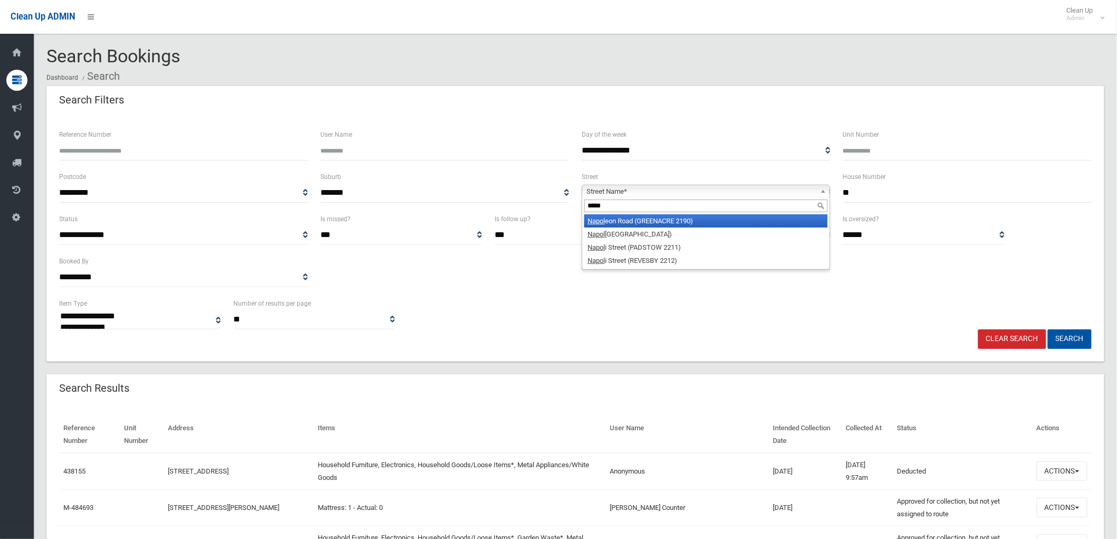
type input "*****"
click at [689, 217] on li "Napol eon Road (GREENACRE 2190)" at bounding box center [705, 220] width 243 height 13
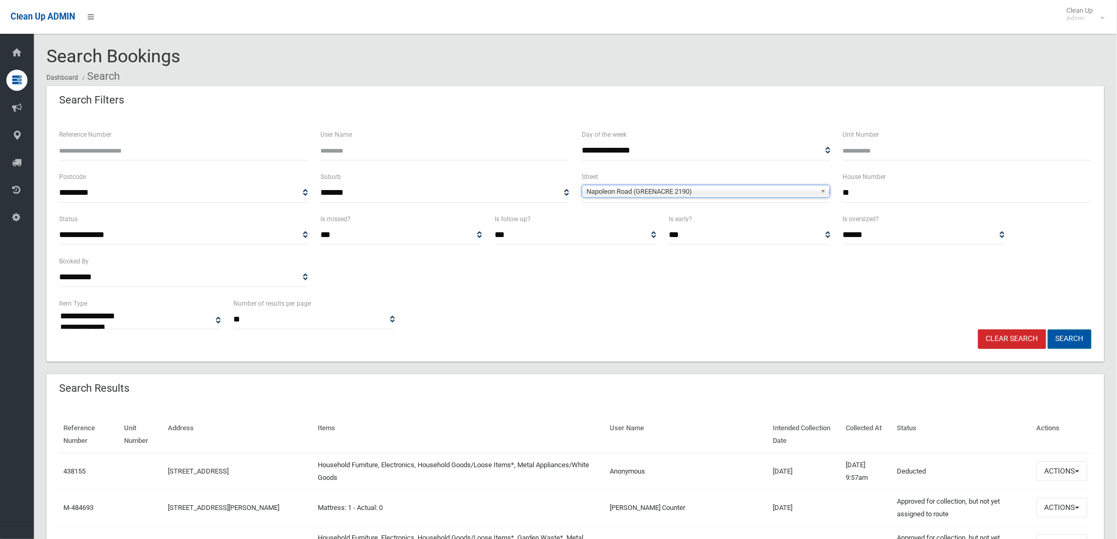
click at [1073, 346] on button "Search" at bounding box center [1070, 339] width 44 height 20
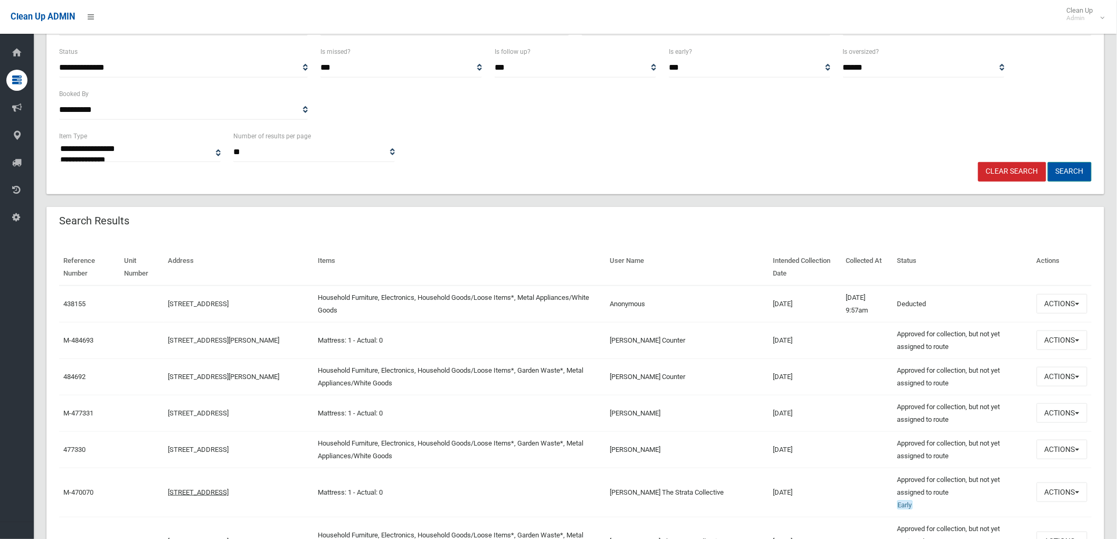
scroll to position [176, 0]
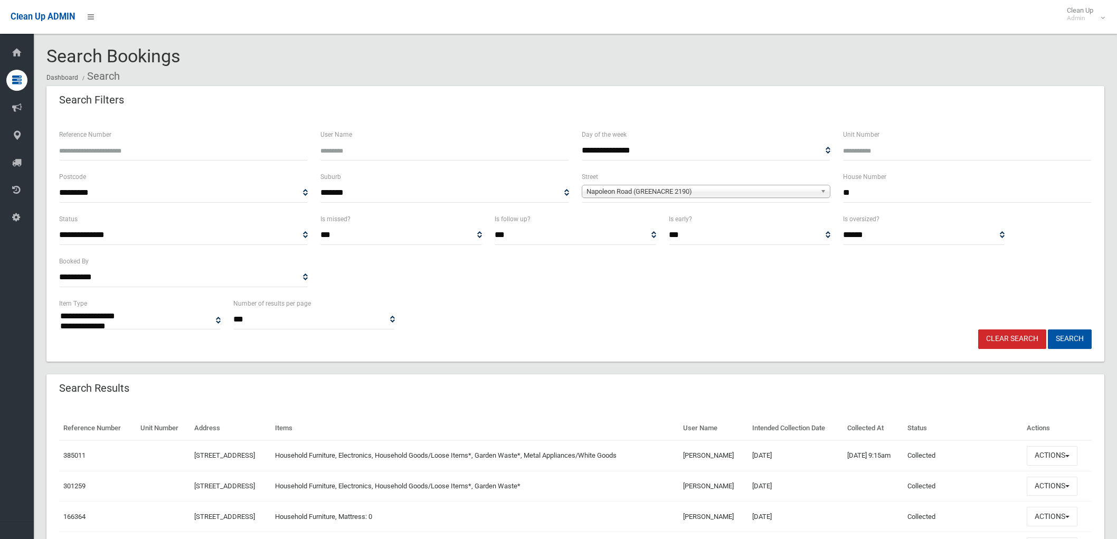
select select
click at [1069, 458] on button "Actions" at bounding box center [1052, 456] width 51 height 20
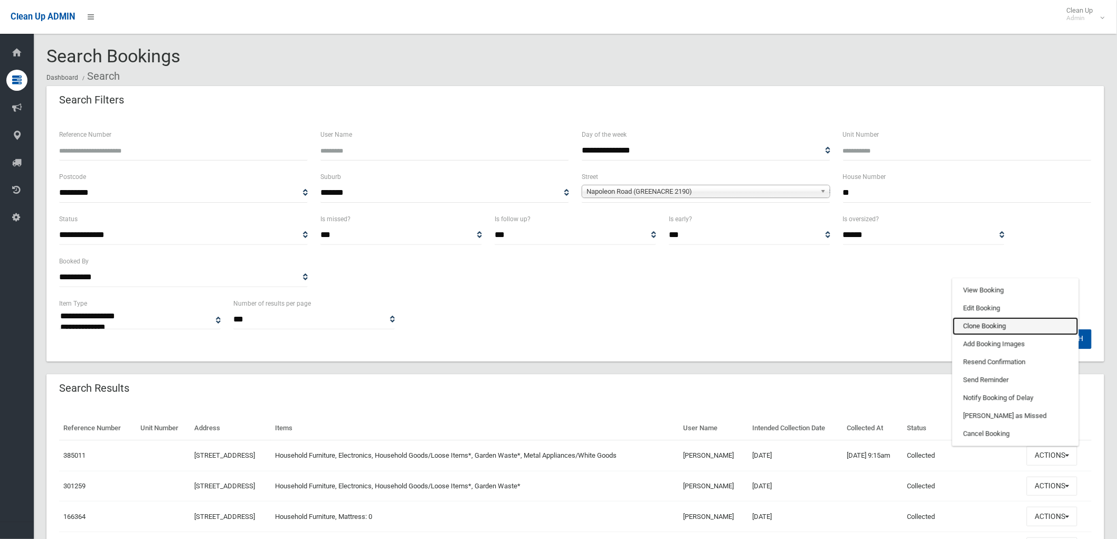
click at [1016, 319] on link "Clone Booking" at bounding box center [1016, 326] width 126 height 18
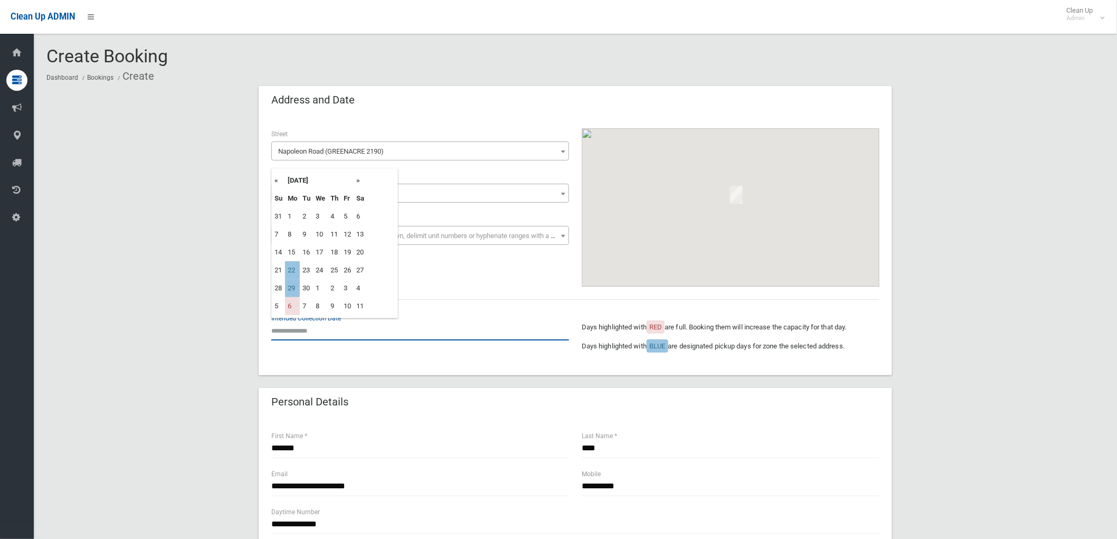
click at [333, 328] on input "text" at bounding box center [420, 331] width 298 height 20
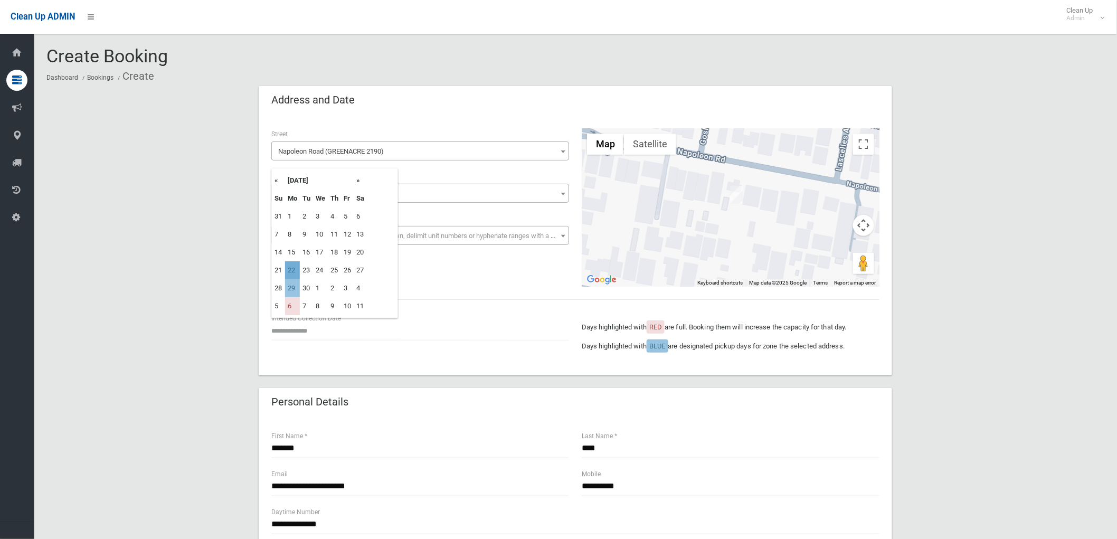
click at [292, 266] on td "22" at bounding box center [292, 270] width 15 height 18
type input "**********"
click at [384, 286] on div "**********" at bounding box center [575, 207] width 621 height 158
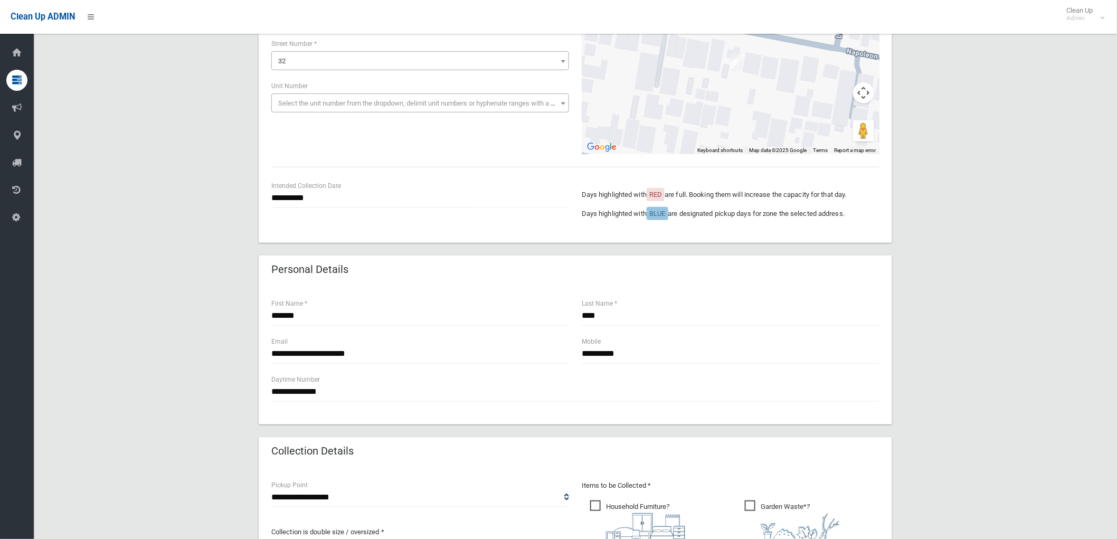
scroll to position [117, 0]
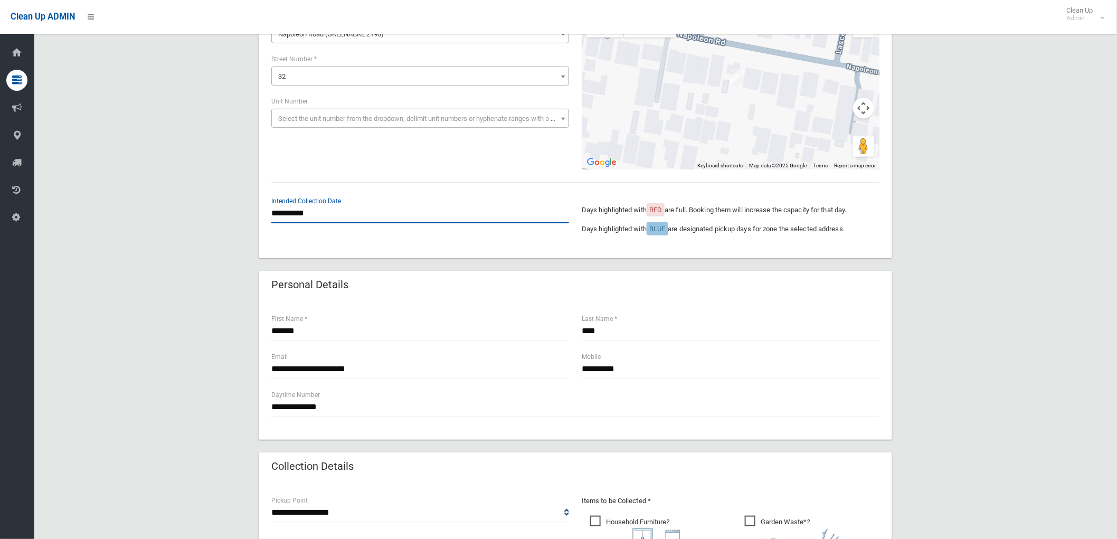
click at [367, 206] on input "**********" at bounding box center [420, 214] width 298 height 20
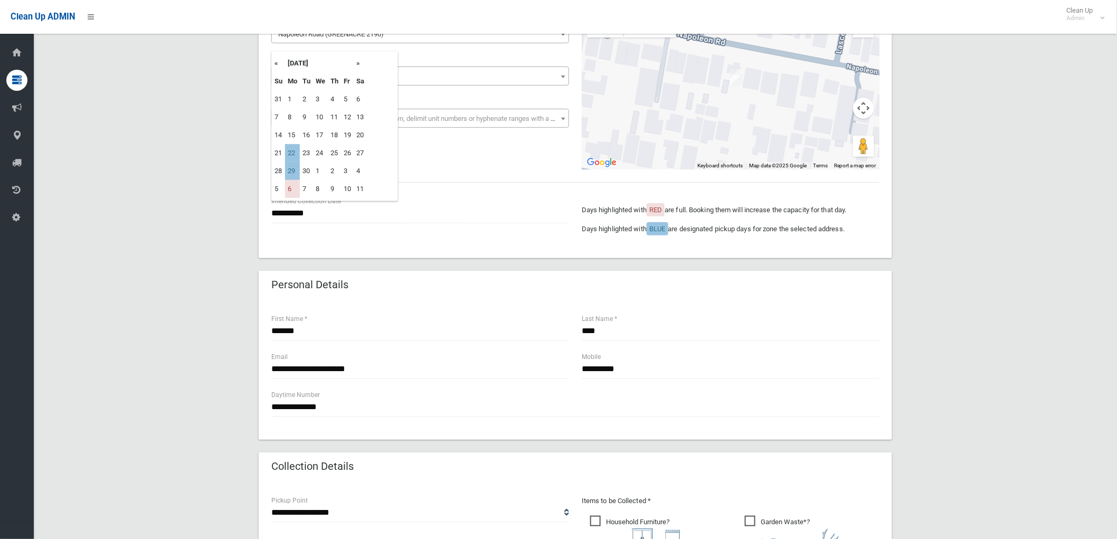
click at [461, 170] on div "**********" at bounding box center [575, 128] width 633 height 260
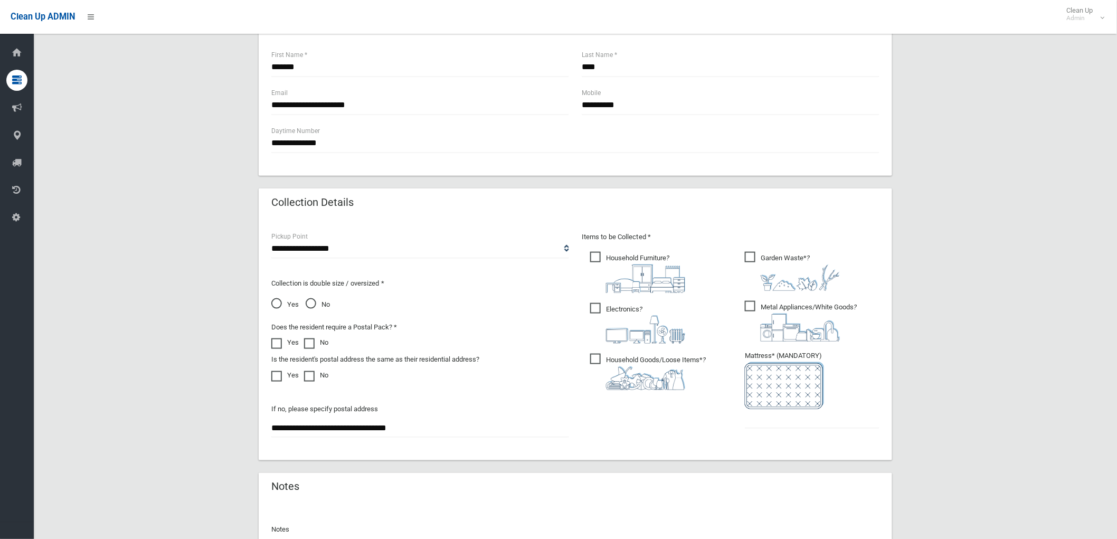
scroll to position [410, 0]
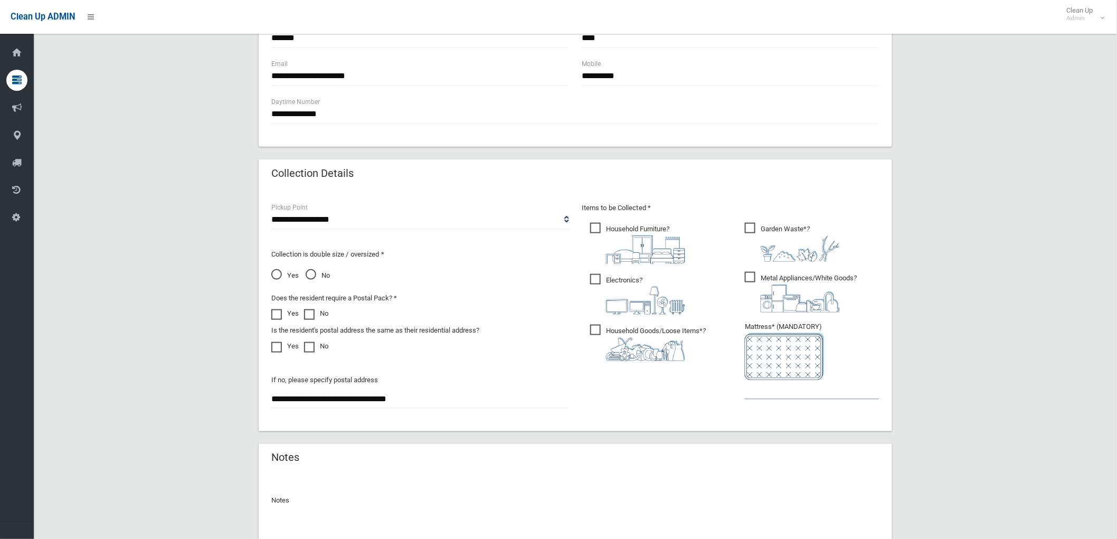
click at [773, 393] on input "text" at bounding box center [812, 390] width 135 height 20
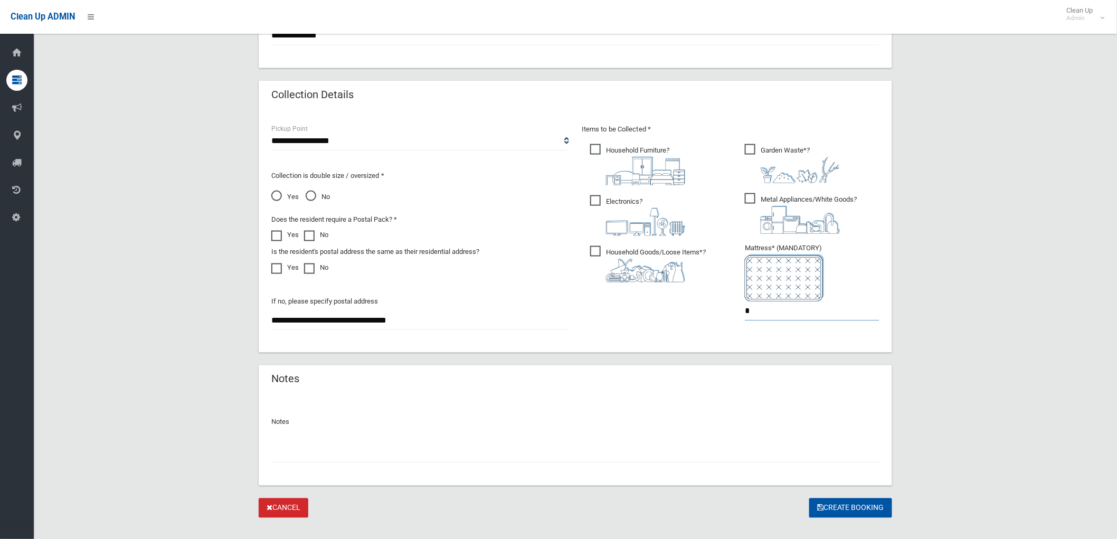
scroll to position [505, 0]
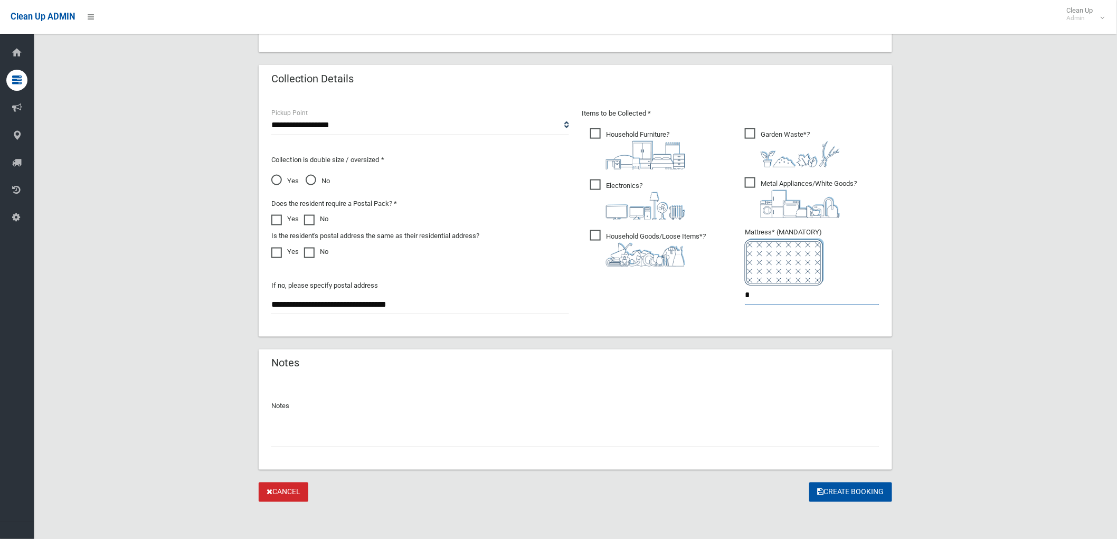
type input "*"
click at [535, 440] on input "text" at bounding box center [575, 438] width 608 height 20
click at [693, 430] on input "text" at bounding box center [575, 438] width 608 height 20
click at [865, 494] on button "Create Booking" at bounding box center [850, 492] width 83 height 20
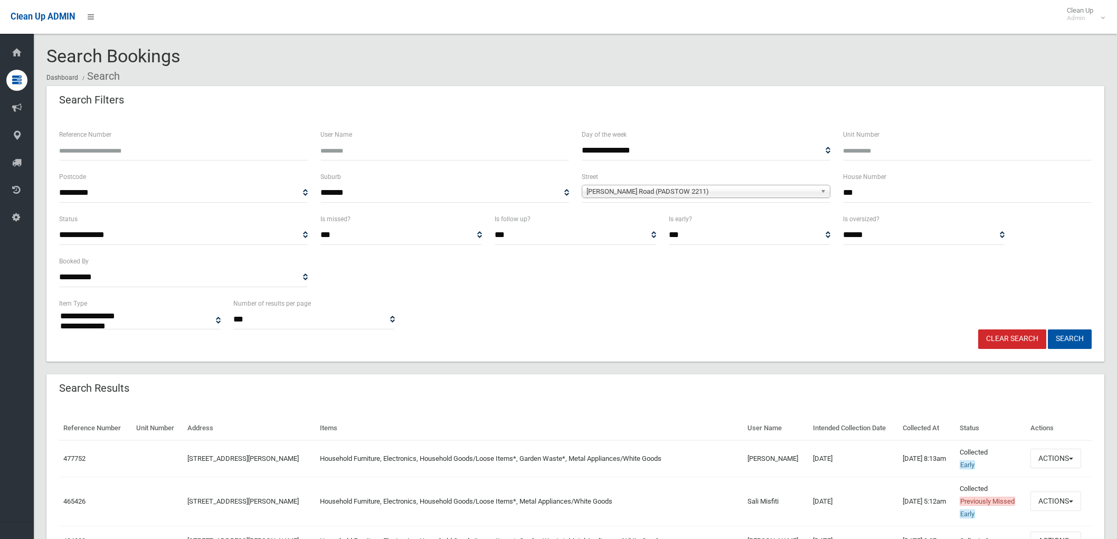
select select
